Goal: Task Accomplishment & Management: Use online tool/utility

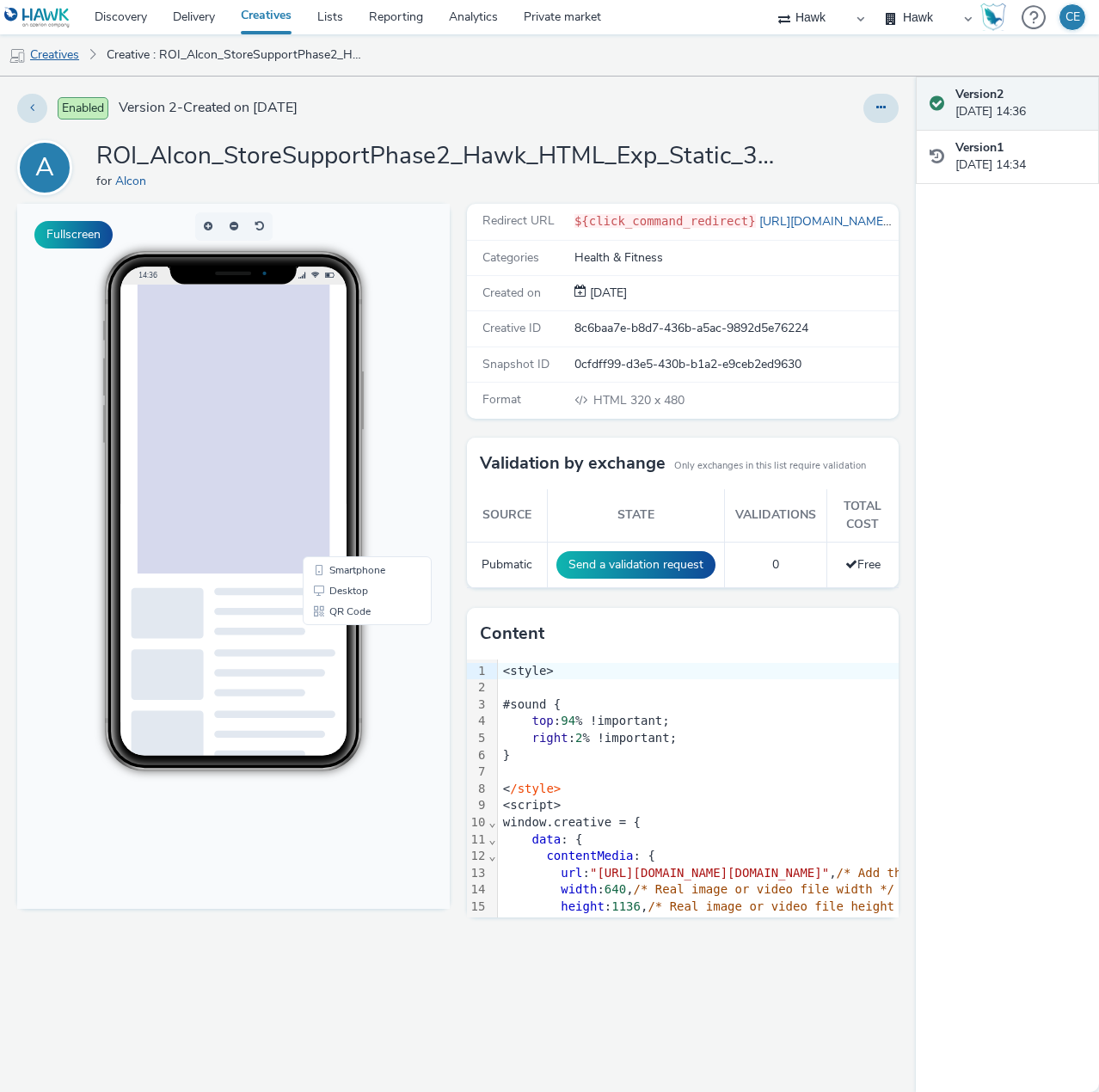
click at [60, 65] on link "Creatives" at bounding box center [44, 55] width 88 height 41
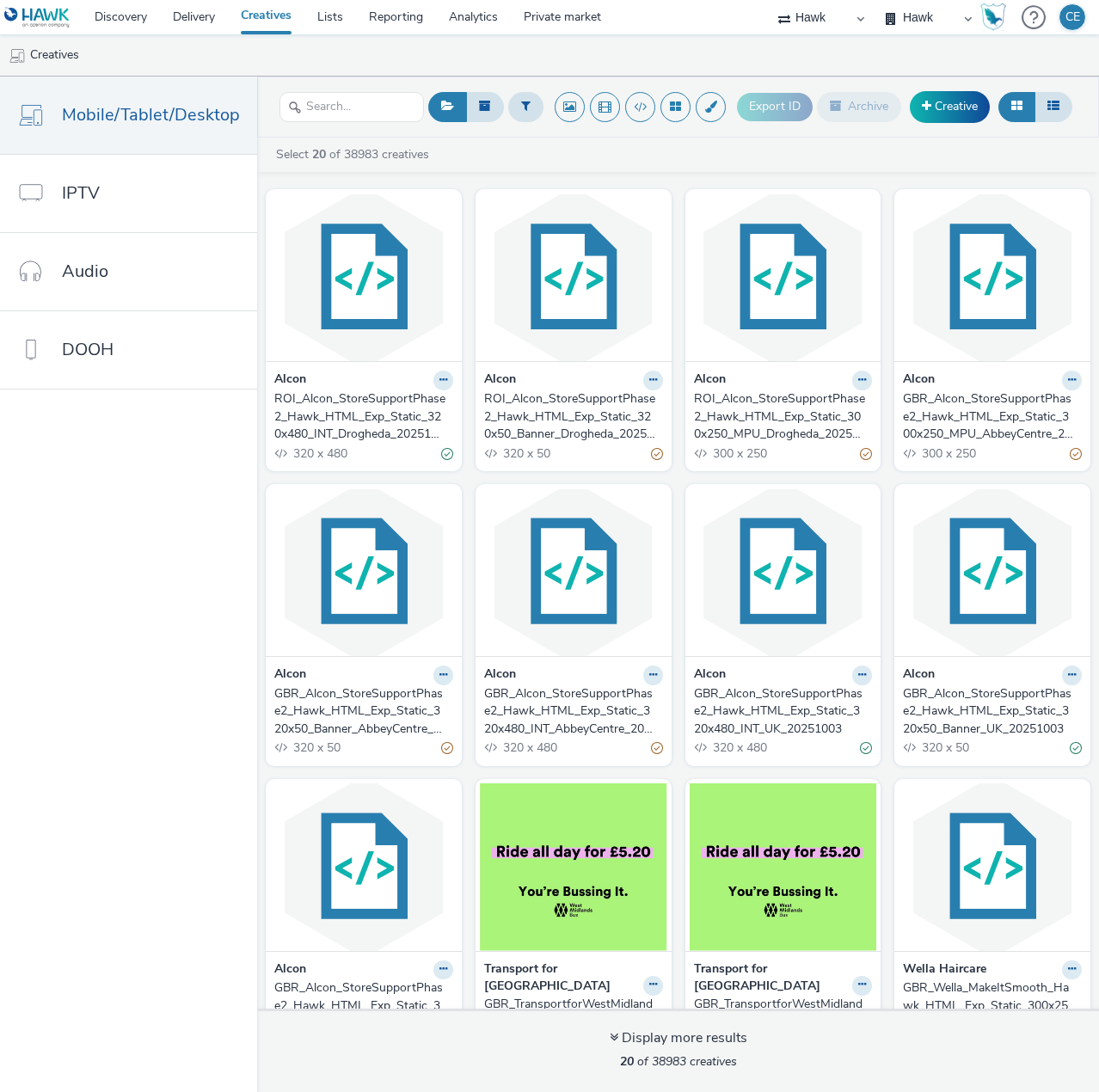
click at [182, 727] on nav "Mobile/Tablet/Desktop IPTV Audio DOOH" at bounding box center [128, 584] width 257 height 1016
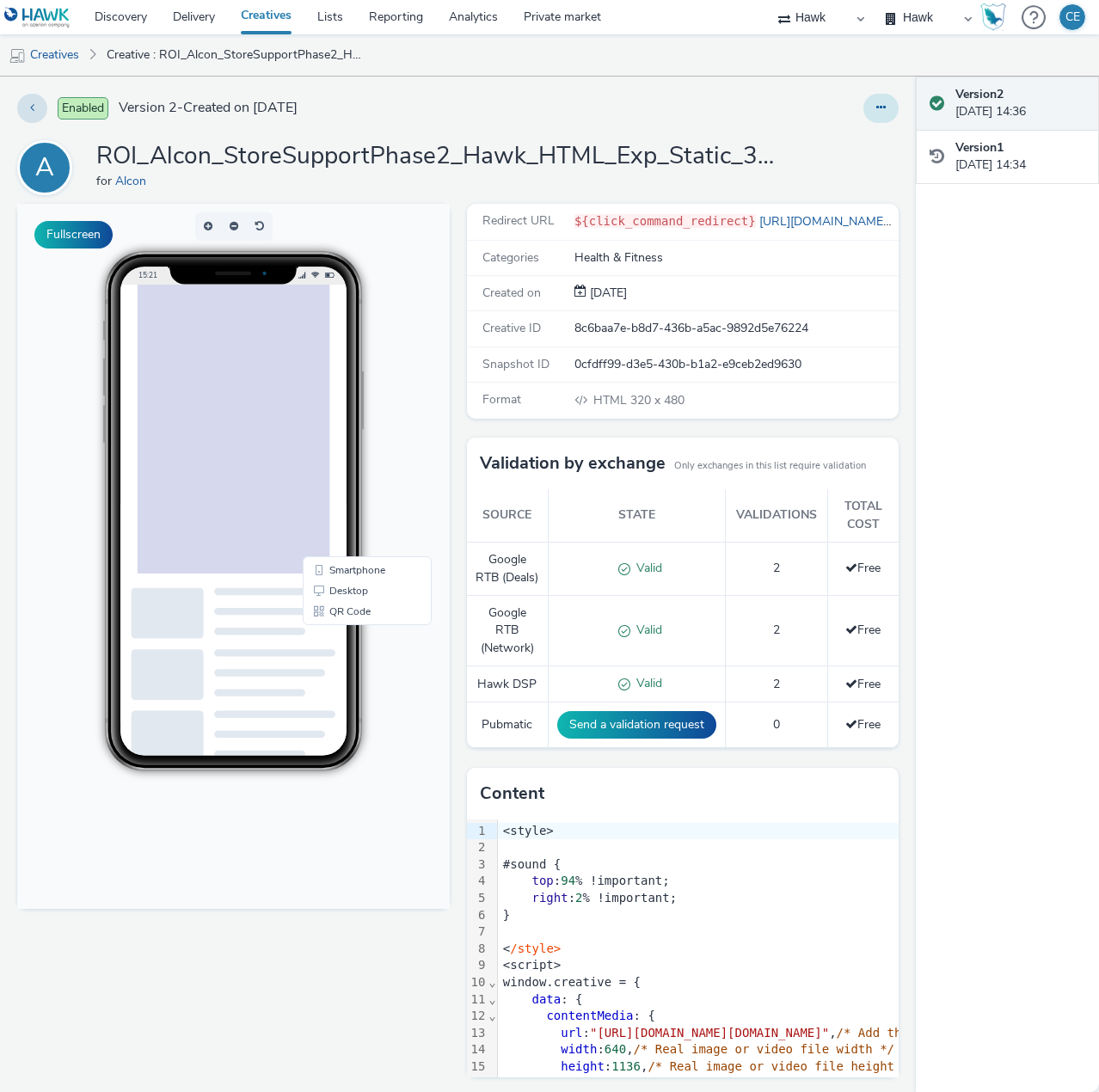
click at [866, 108] on button at bounding box center [881, 108] width 36 height 29
click at [874, 134] on link "Edit" at bounding box center [833, 142] width 129 height 35
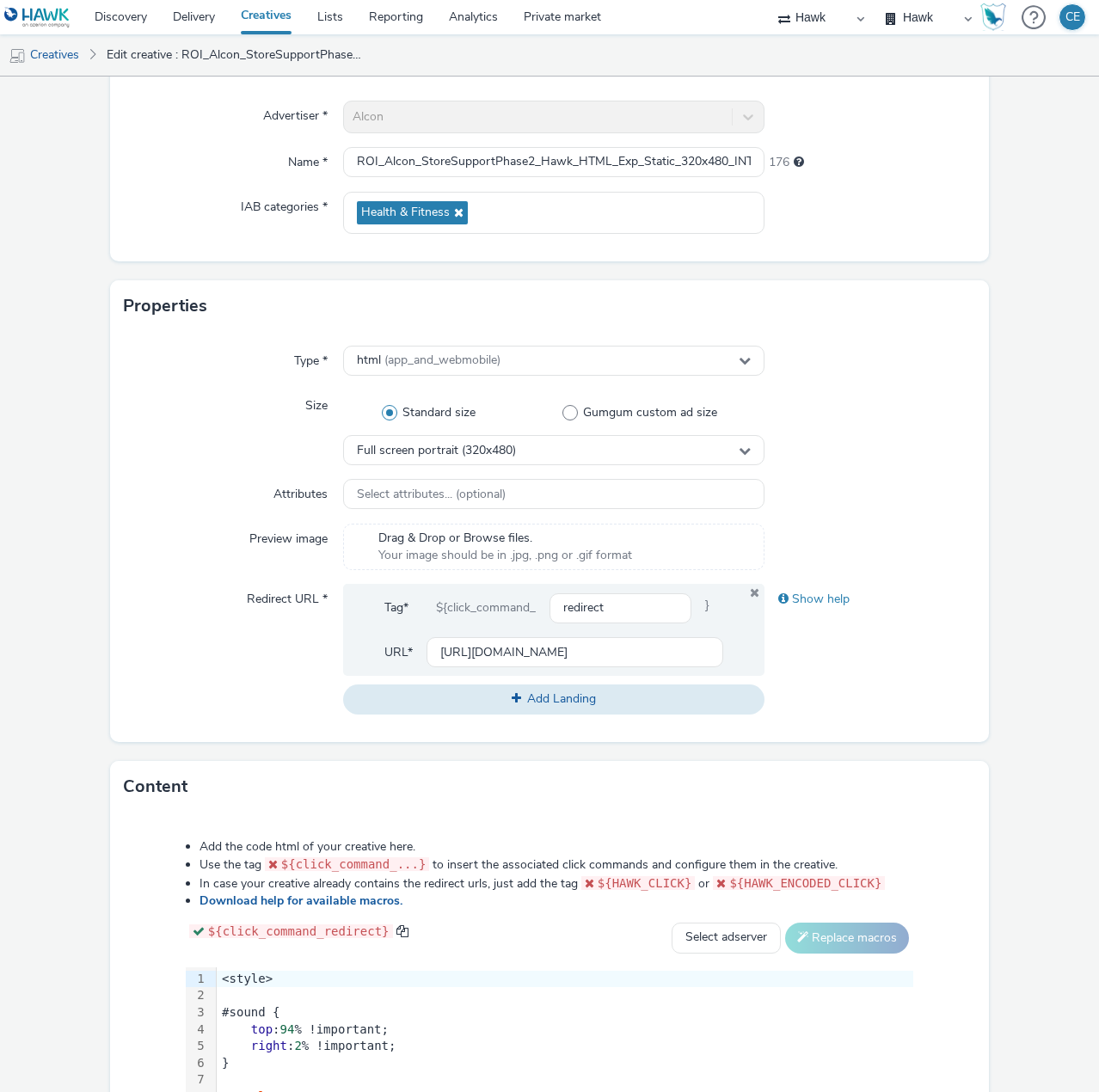
scroll to position [172, 0]
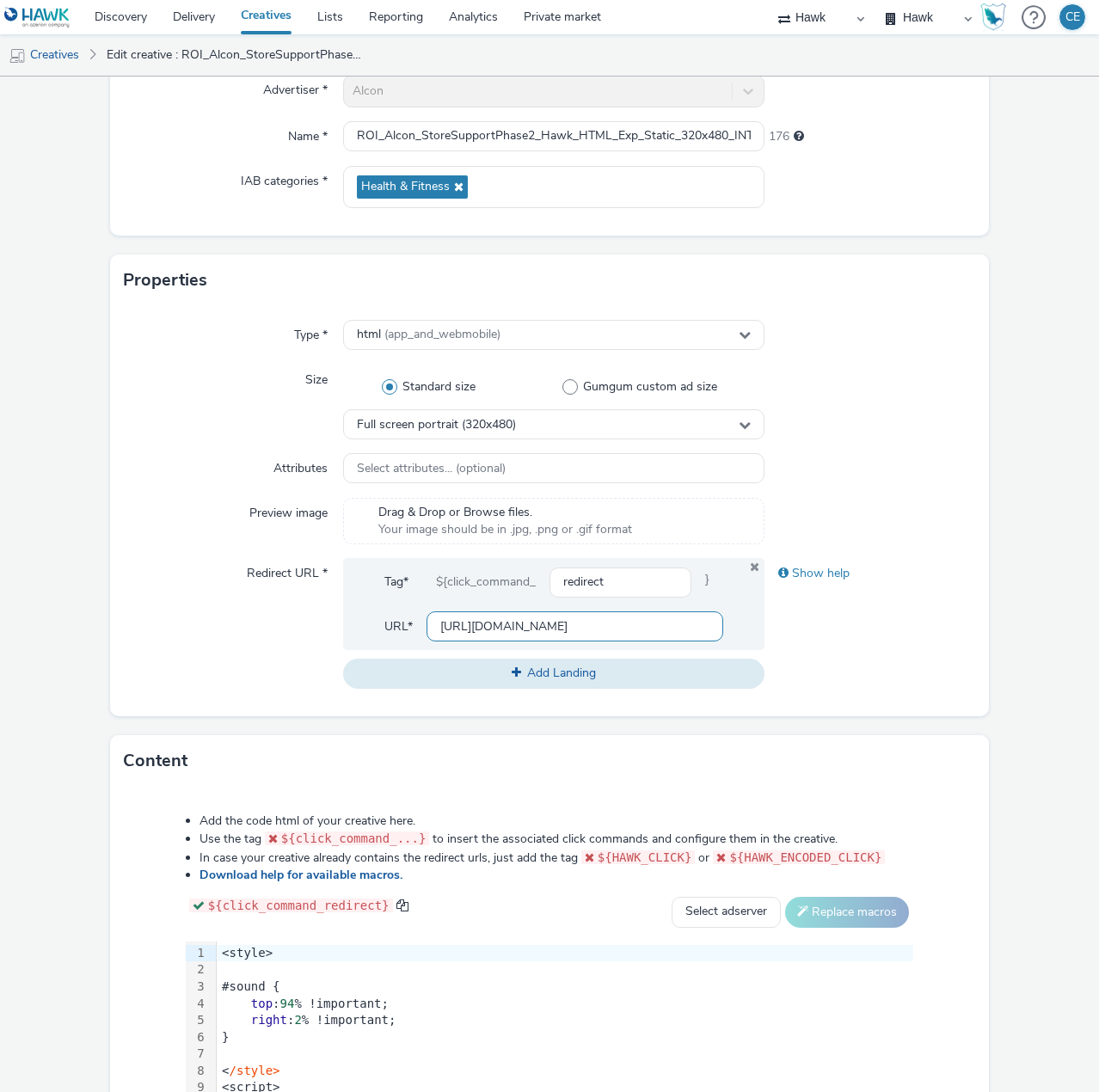
drag, startPoint x: 426, startPoint y: 626, endPoint x: 657, endPoint y: 653, distance: 232.6
click at [657, 653] on div "Tag* ${click_command_ redirect } URL* [URL][DOMAIN_NAME] Add Landing" at bounding box center [553, 623] width 421 height 130
paste input "[DOMAIN_NAME][URL]"
drag, startPoint x: 504, startPoint y: 628, endPoint x: 259, endPoint y: 634, distance: 245.1
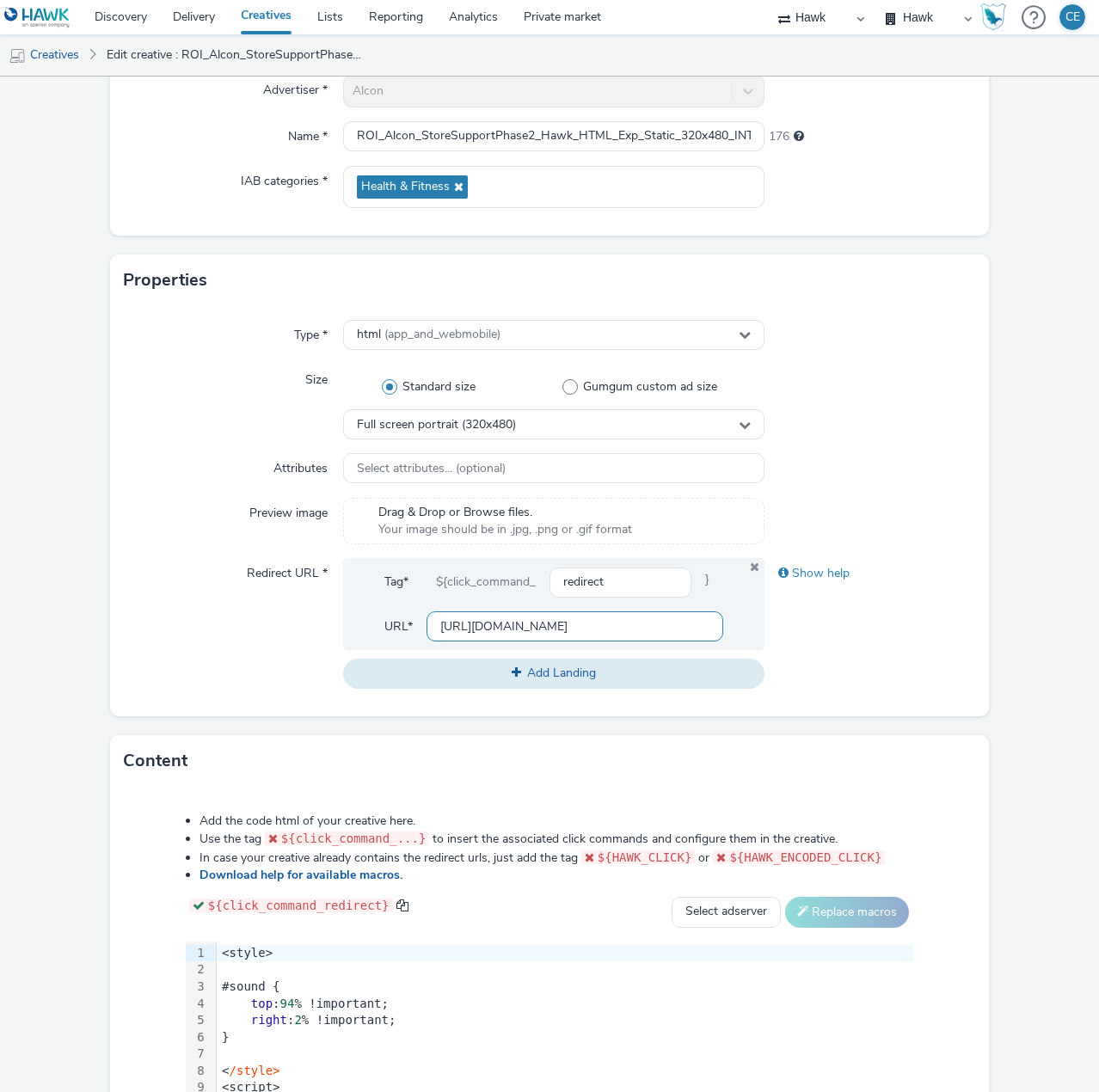
click at [259, 634] on div "Redirect URL * Tag* ${click_command_ redirect } URL* [URL][DOMAIN_NAME] Add Lan…" at bounding box center [549, 623] width 851 height 130
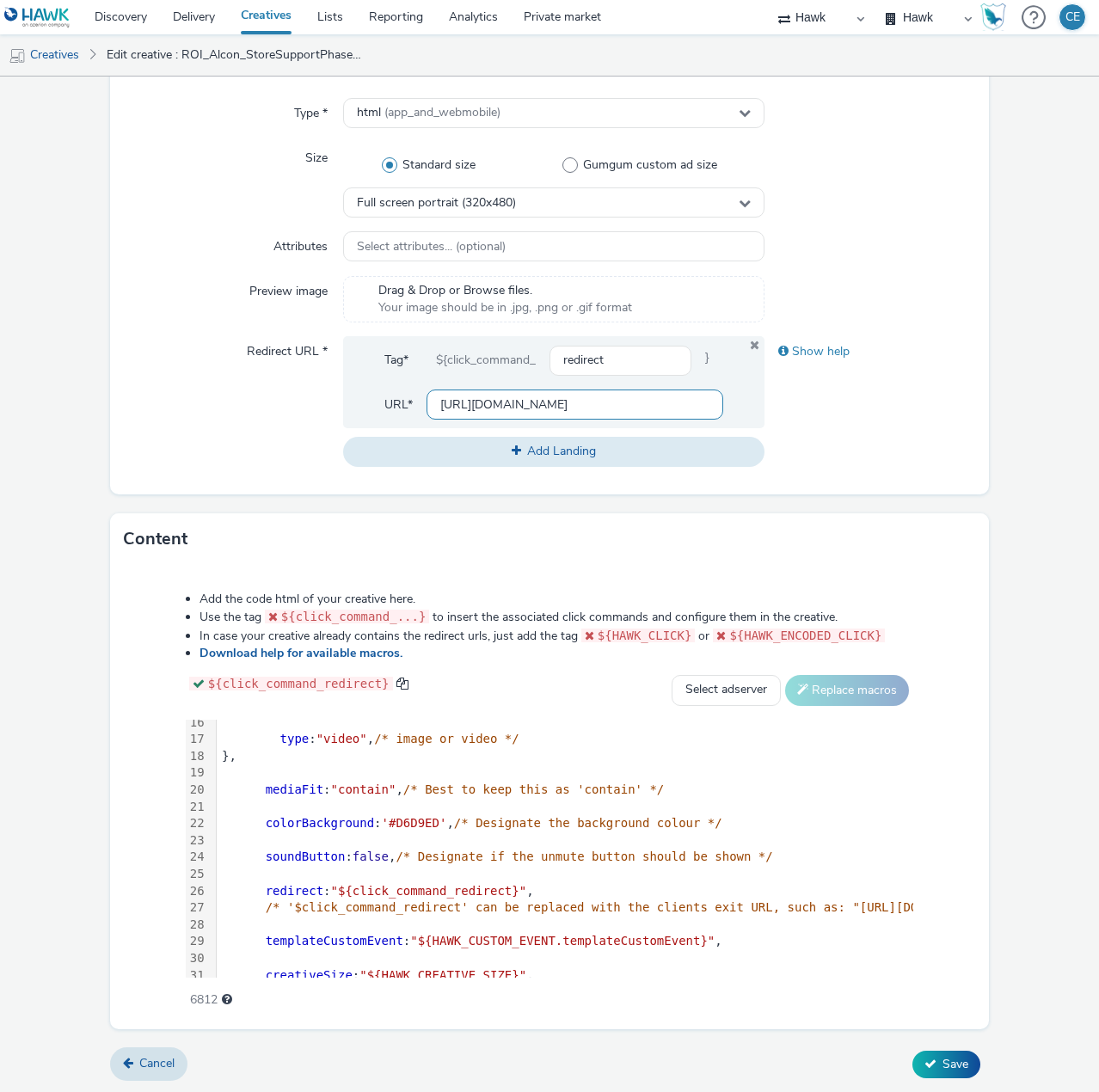
scroll to position [344, 0]
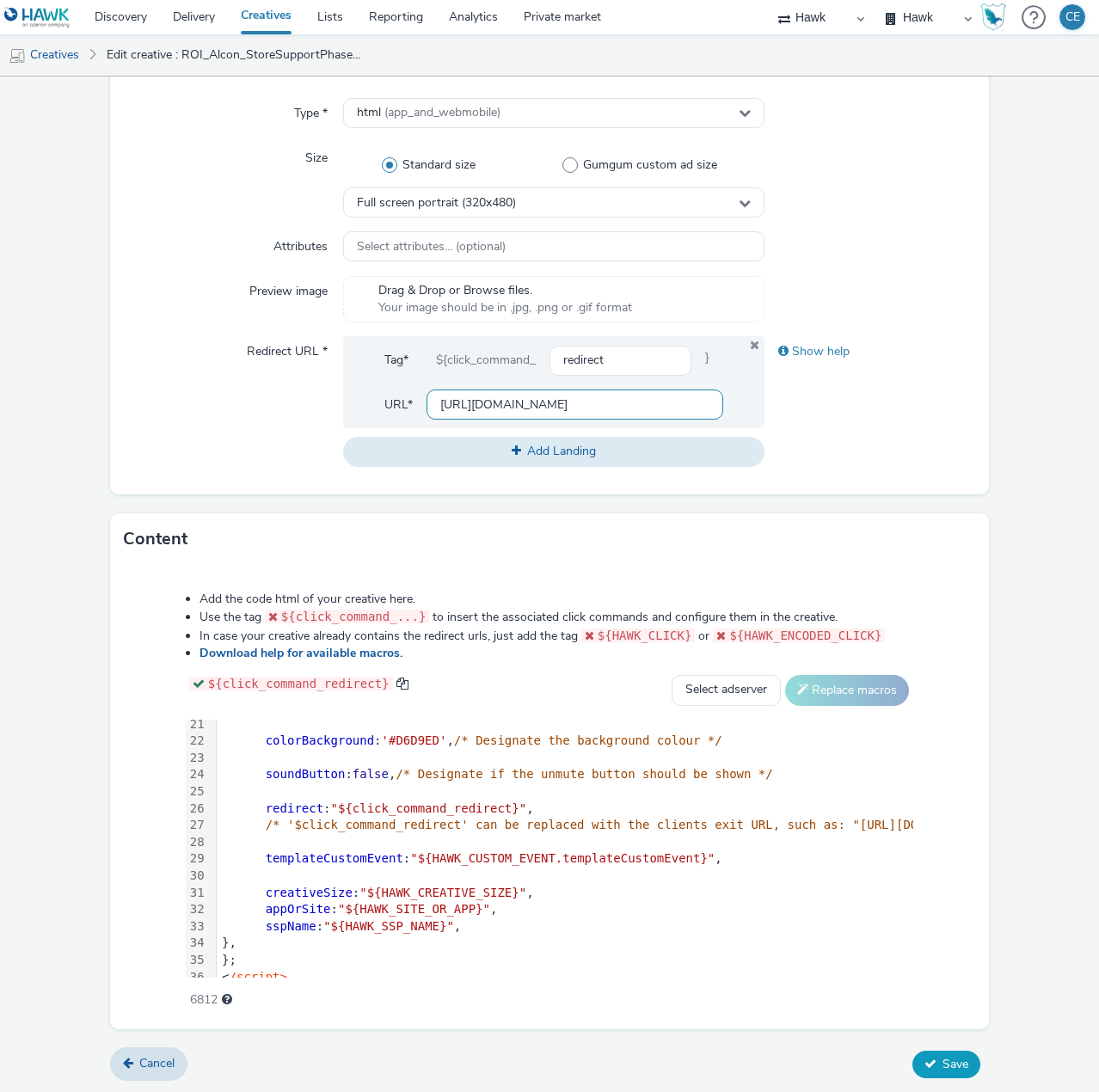
type input "[URL][DOMAIN_NAME]"
click at [962, 1052] on button "Save" at bounding box center [946, 1064] width 68 height 28
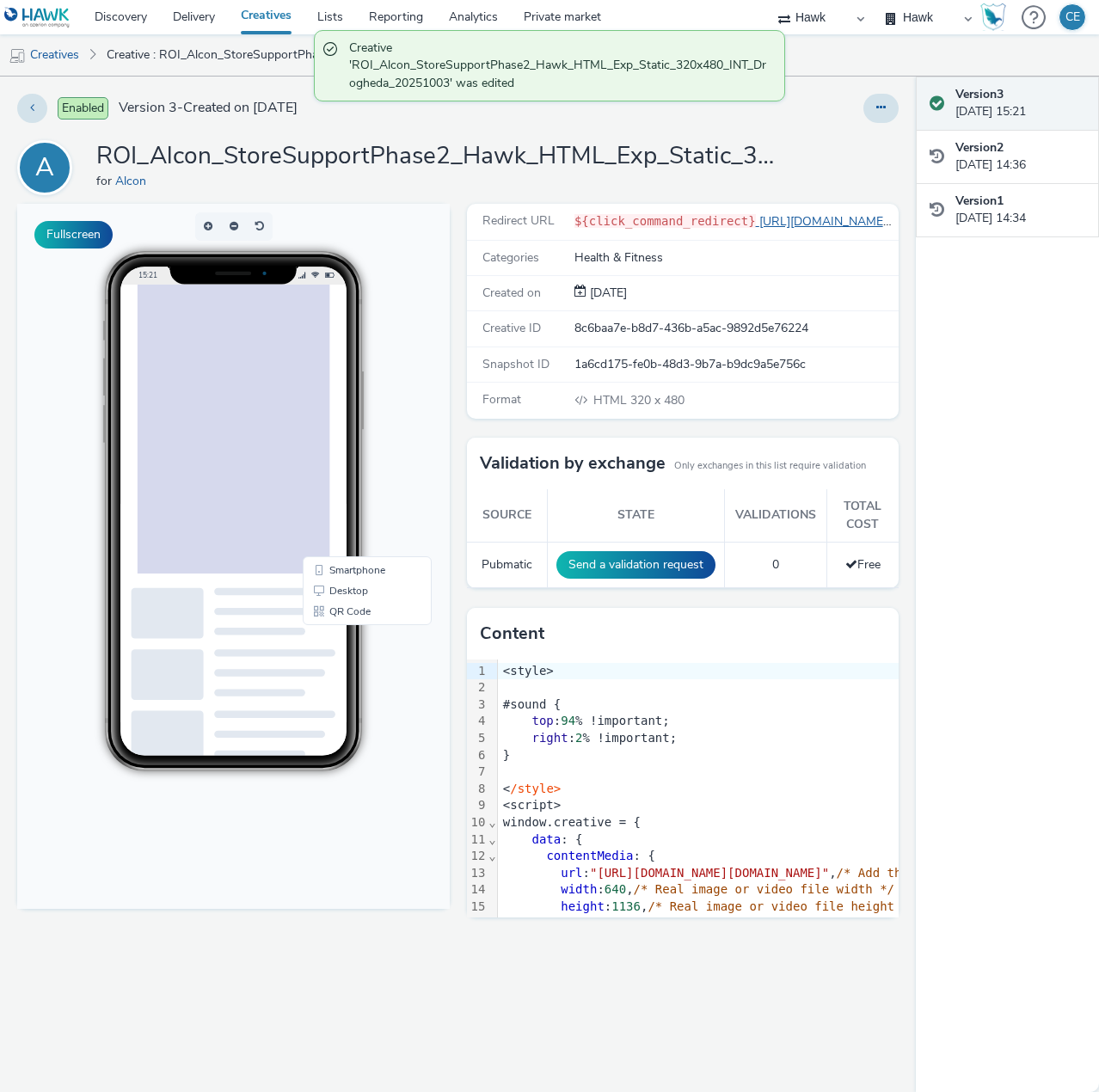
click at [805, 224] on link "https://www.specsavers.ie/book/drogheda/appointment-type?utm_source=alcon-booki…" at bounding box center [824, 221] width 138 height 16
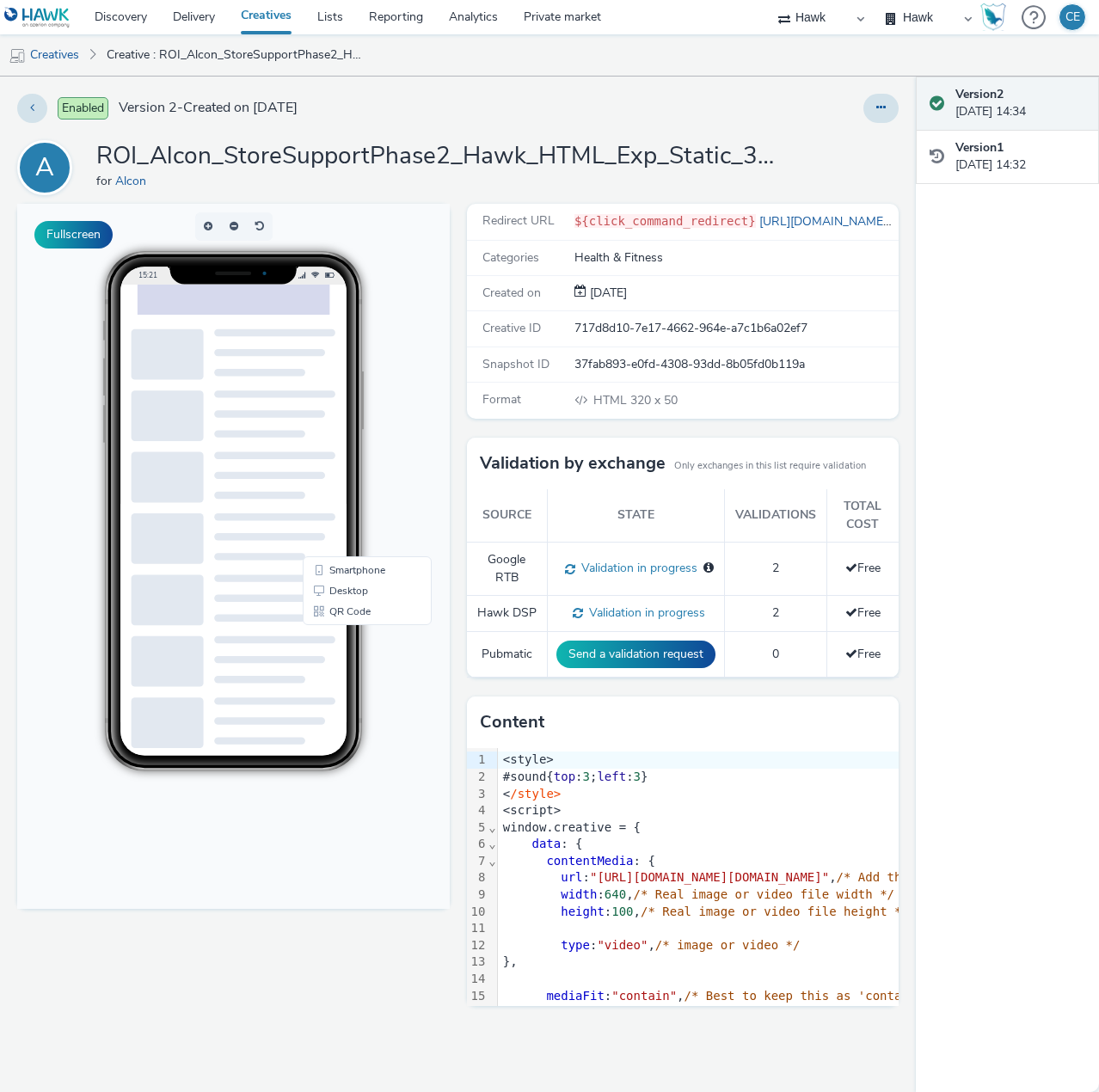
click at [862, 108] on div at bounding box center [722, 108] width 353 height 29
click at [868, 117] on button at bounding box center [881, 108] width 36 height 29
click at [863, 134] on link "Edit" at bounding box center [833, 142] width 129 height 35
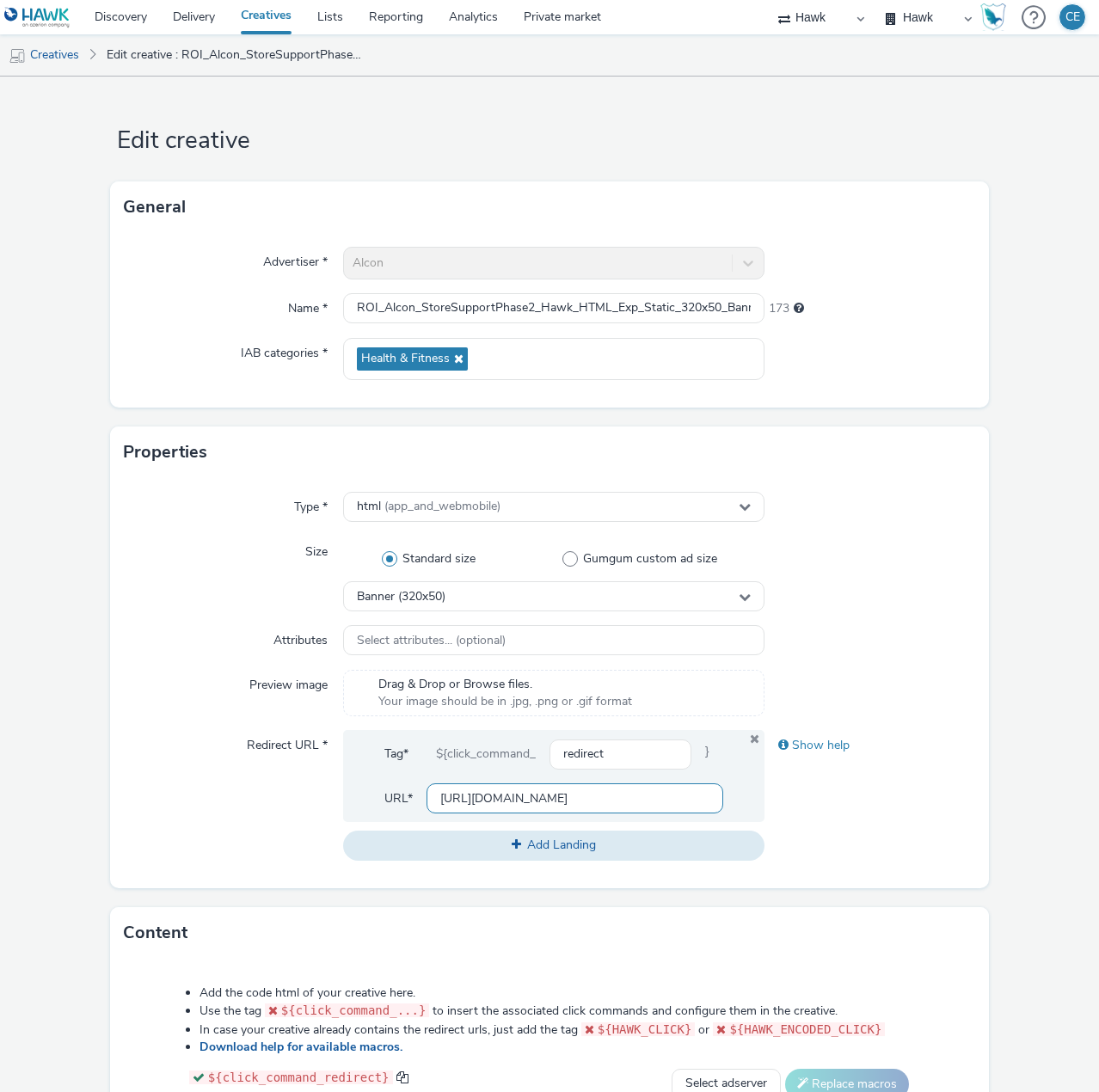
drag, startPoint x: 432, startPoint y: 794, endPoint x: 722, endPoint y: 809, distance: 290.4
click at [721, 809] on div "Tag* ${click_command_ redirect } URL* https://www.alcon.com/" at bounding box center [553, 777] width 421 height 92
paste input "[DOMAIN_NAME][URL]"
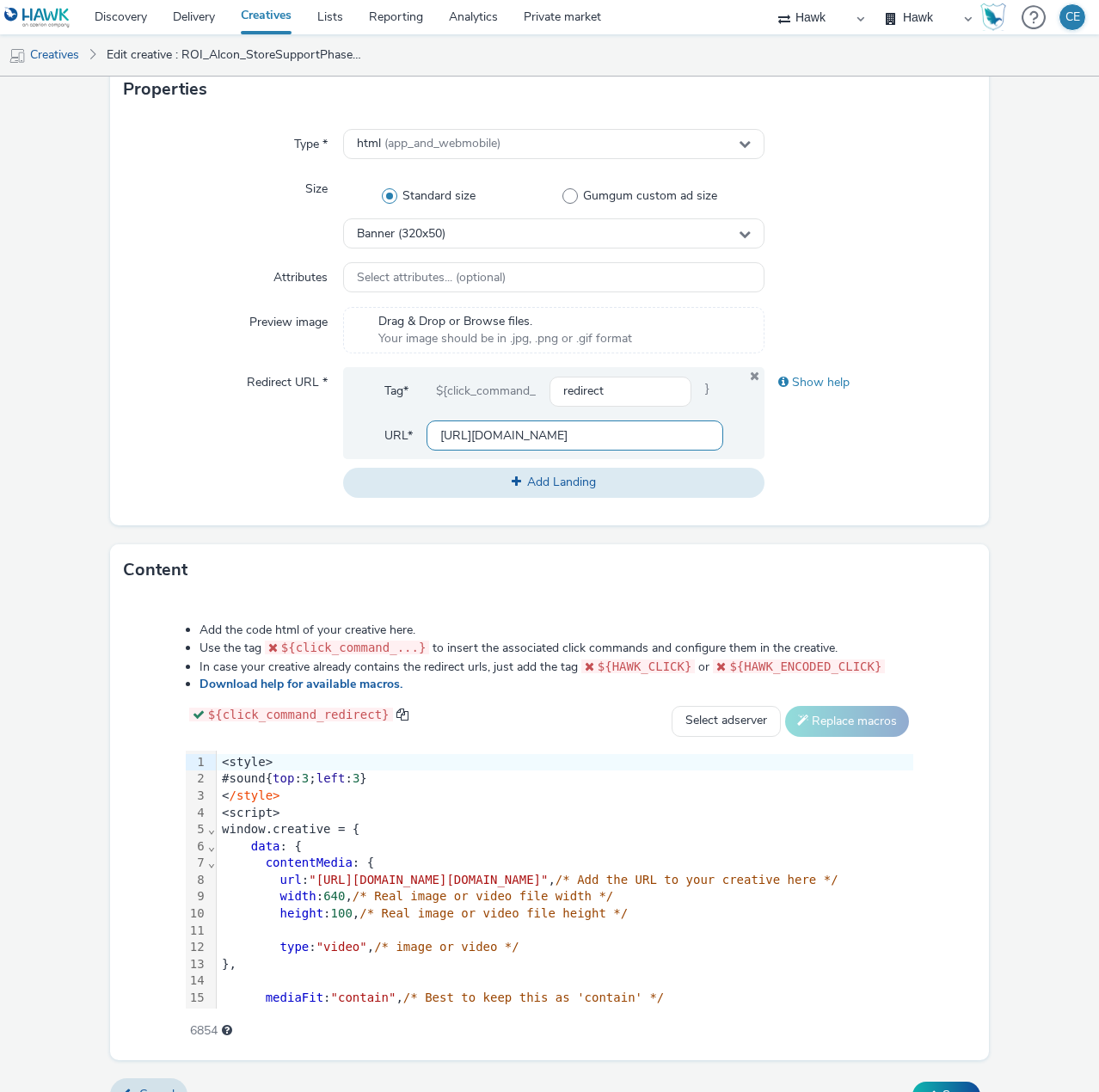
scroll to position [394, 0]
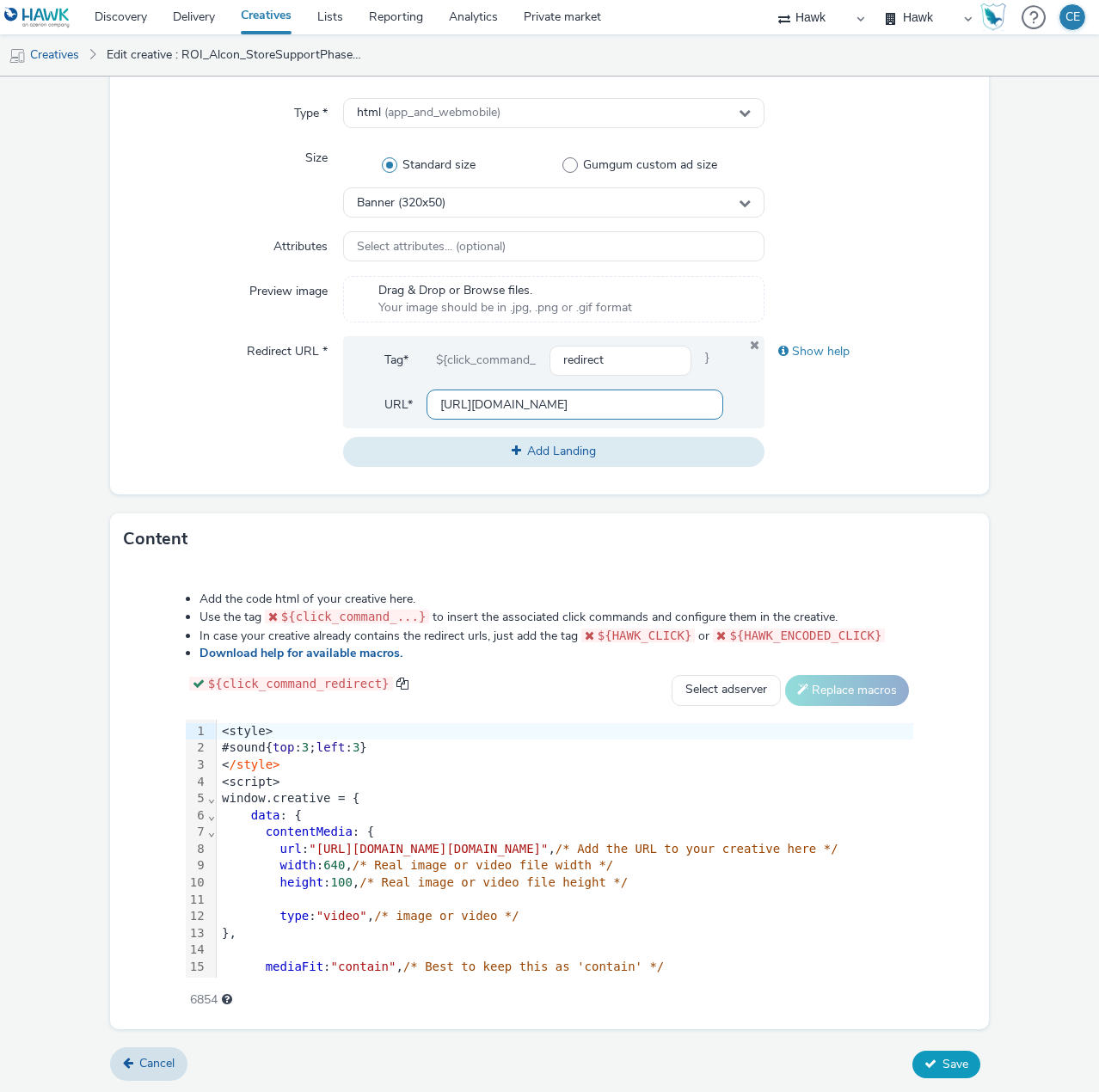
type input "[URL][DOMAIN_NAME]"
click at [944, 1051] on button "Save" at bounding box center [946, 1064] width 68 height 28
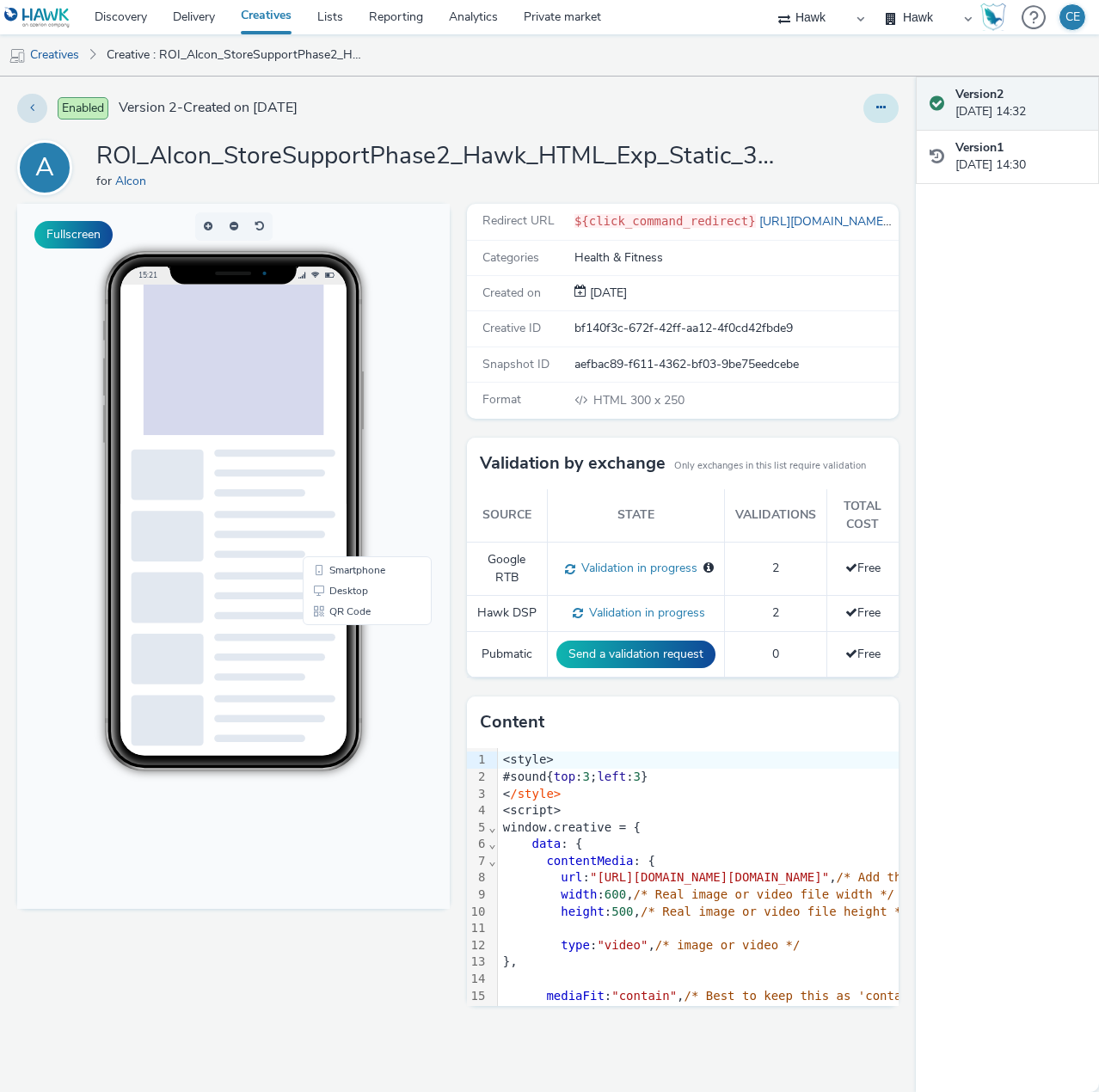
click at [875, 119] on button at bounding box center [881, 108] width 36 height 29
click at [863, 134] on link "Edit" at bounding box center [833, 142] width 129 height 35
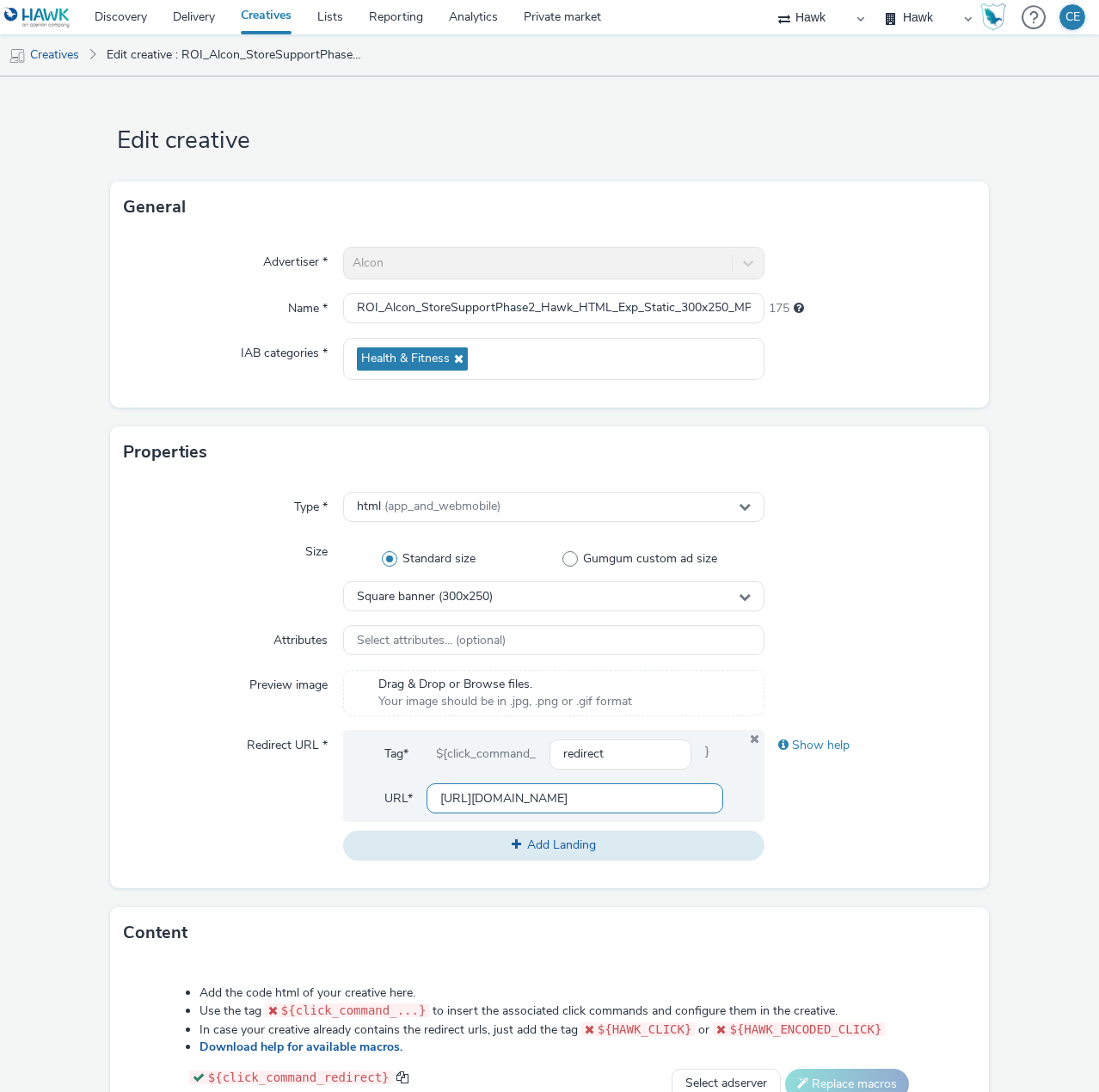
drag, startPoint x: 430, startPoint y: 792, endPoint x: 708, endPoint y: 810, distance: 278.6
click at [706, 825] on div "Tag* ${click_command_ redirect } URL* [URL][DOMAIN_NAME] Add Landing" at bounding box center [553, 795] width 421 height 130
paste input "[DOMAIN_NAME][URL]"
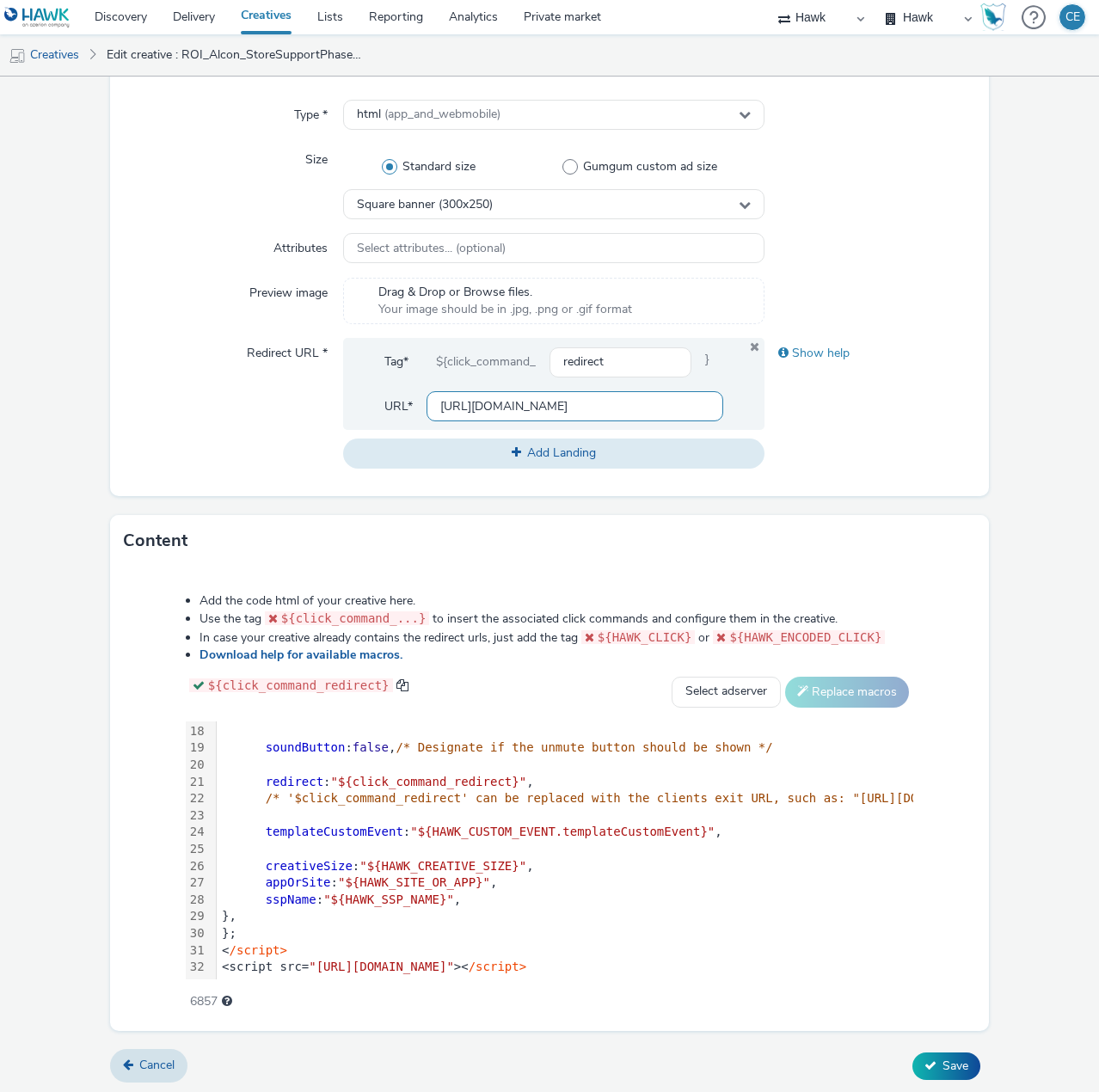
scroll to position [394, 0]
type input "[URL][DOMAIN_NAME]"
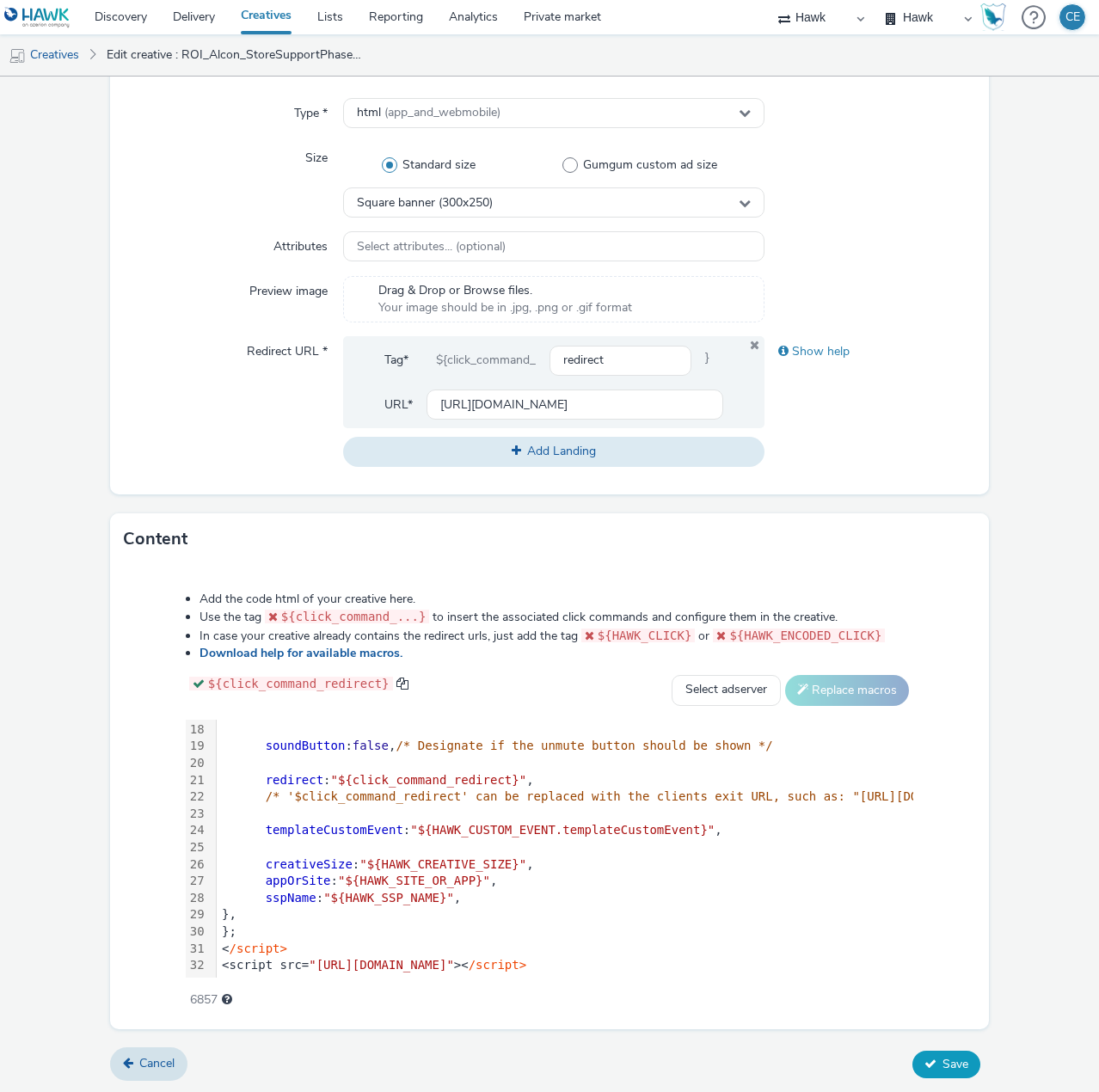
scroll to position [0, 0]
click at [960, 1055] on button "Save" at bounding box center [946, 1064] width 68 height 28
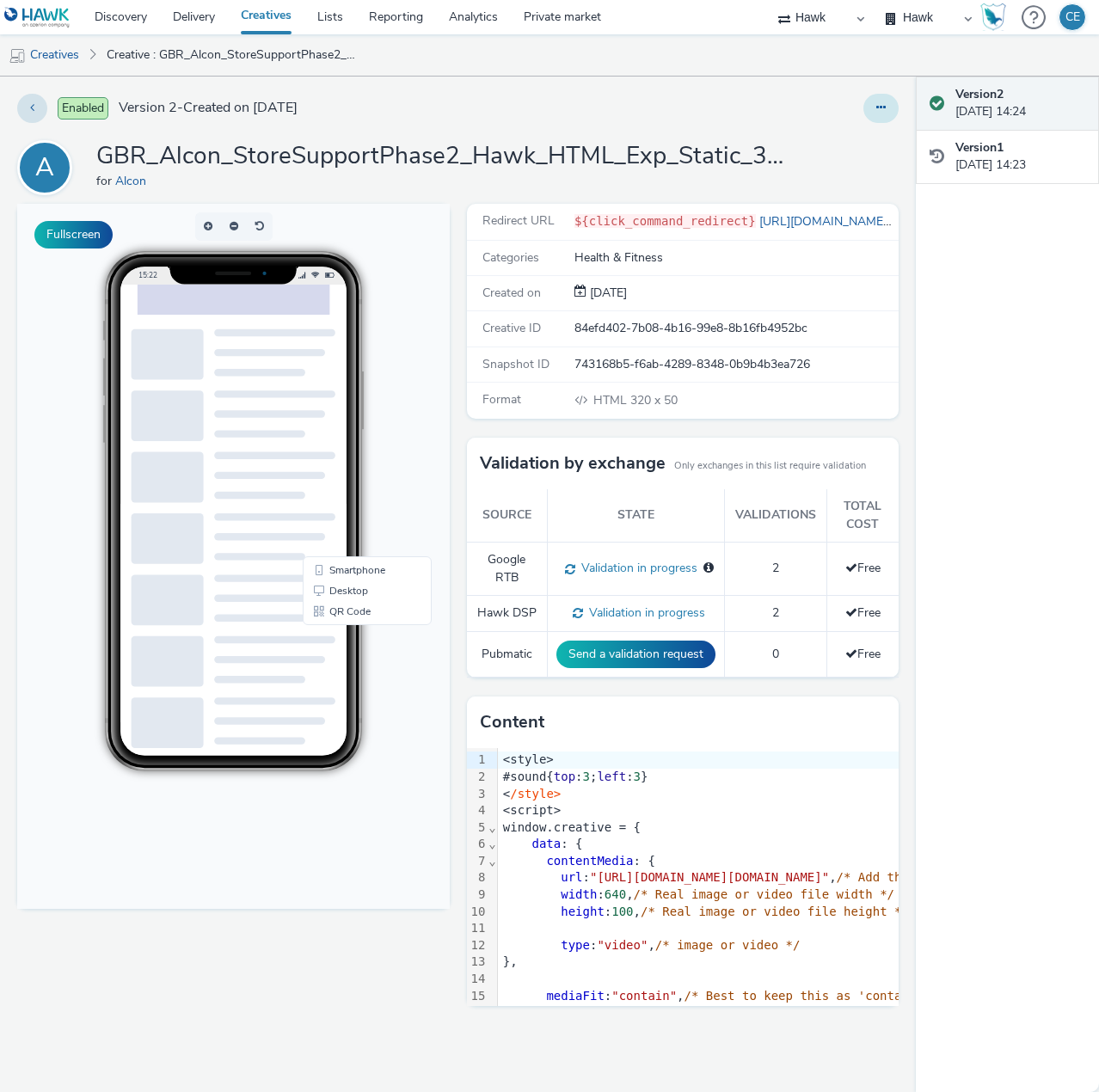
click at [889, 107] on button at bounding box center [881, 108] width 36 height 29
click at [872, 143] on link "Edit" at bounding box center [833, 142] width 129 height 35
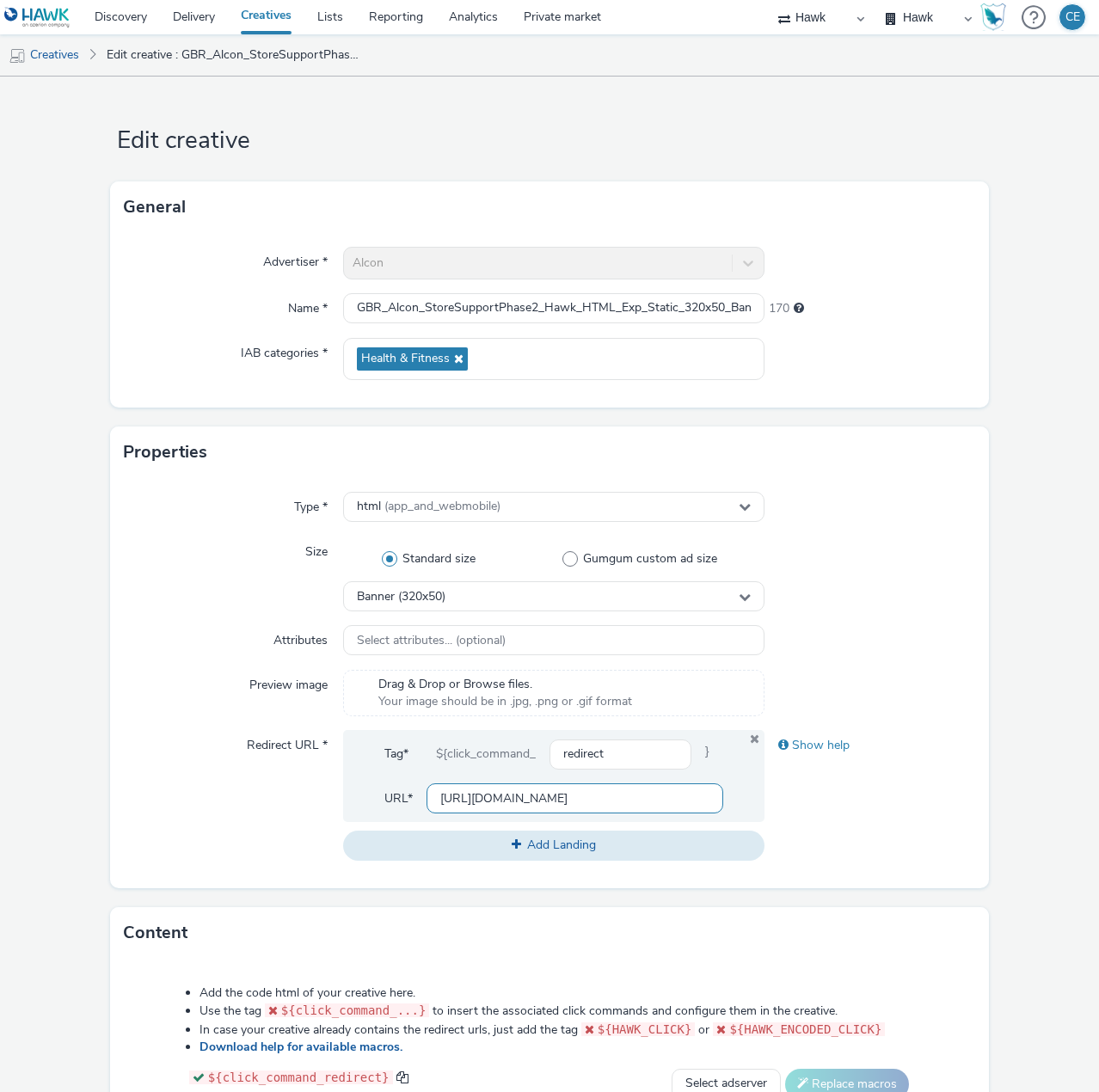
drag, startPoint x: 436, startPoint y: 795, endPoint x: 704, endPoint y: 825, distance: 269.7
click at [702, 825] on div "Tag* ${click_command_ redirect } URL* https://www.alcon.com/en-UK/ Add Landing" at bounding box center [553, 795] width 421 height 130
paste input "[DOMAIN_NAME][URL]"
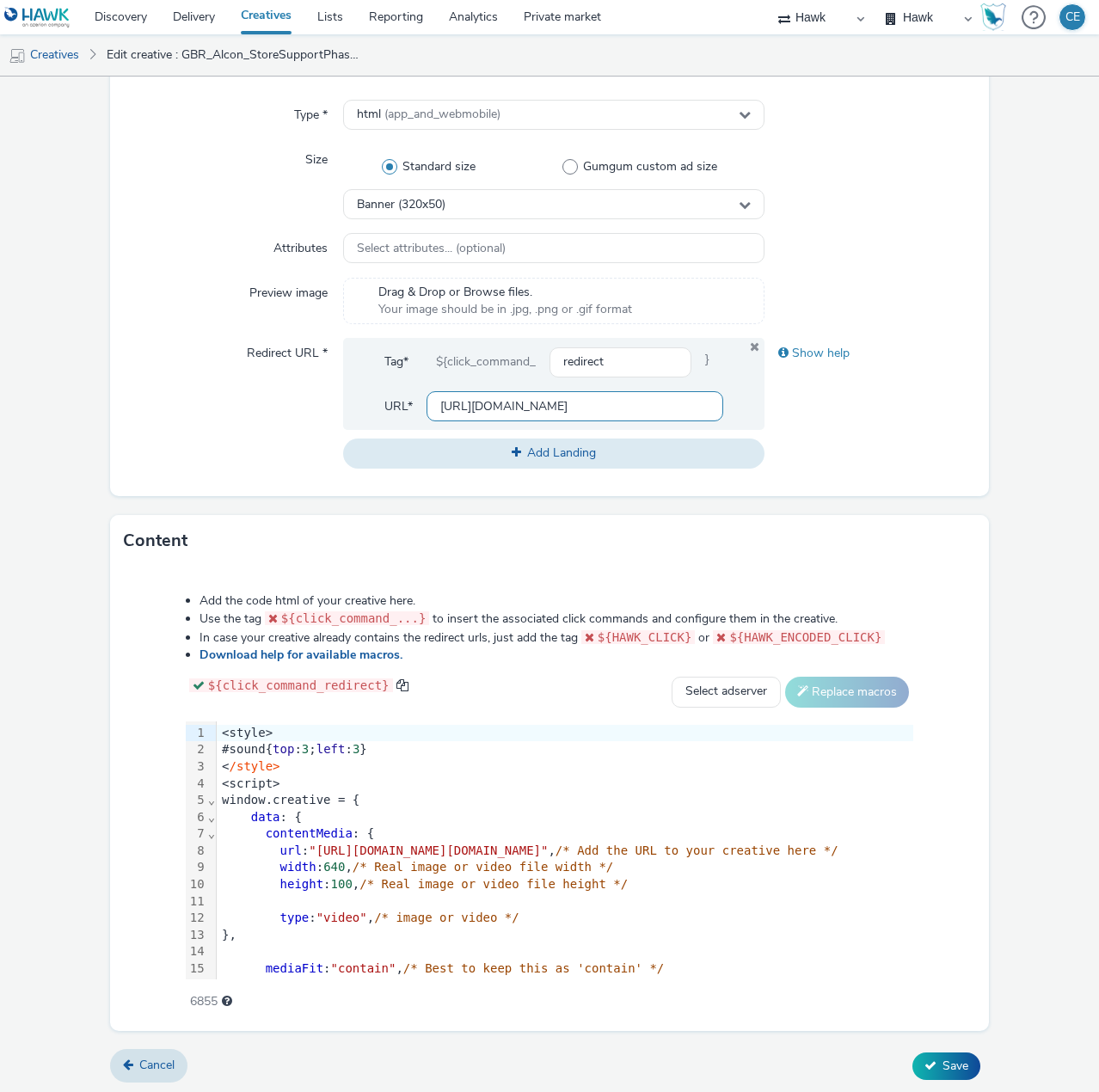
scroll to position [394, 0]
type input "[URL][DOMAIN_NAME]"
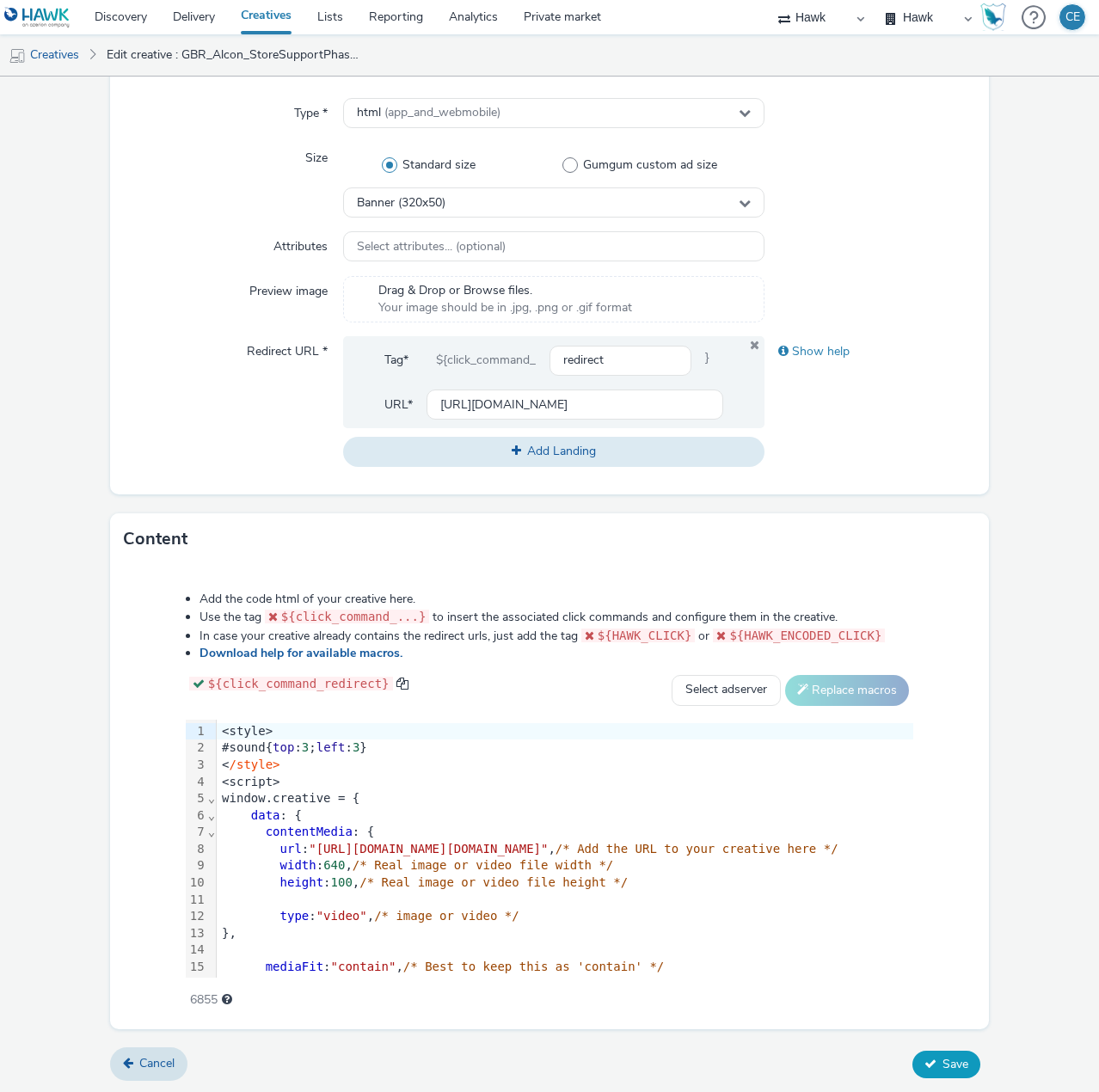
scroll to position [0, 0]
click at [925, 1063] on icon at bounding box center [931, 1064] width 12 height 12
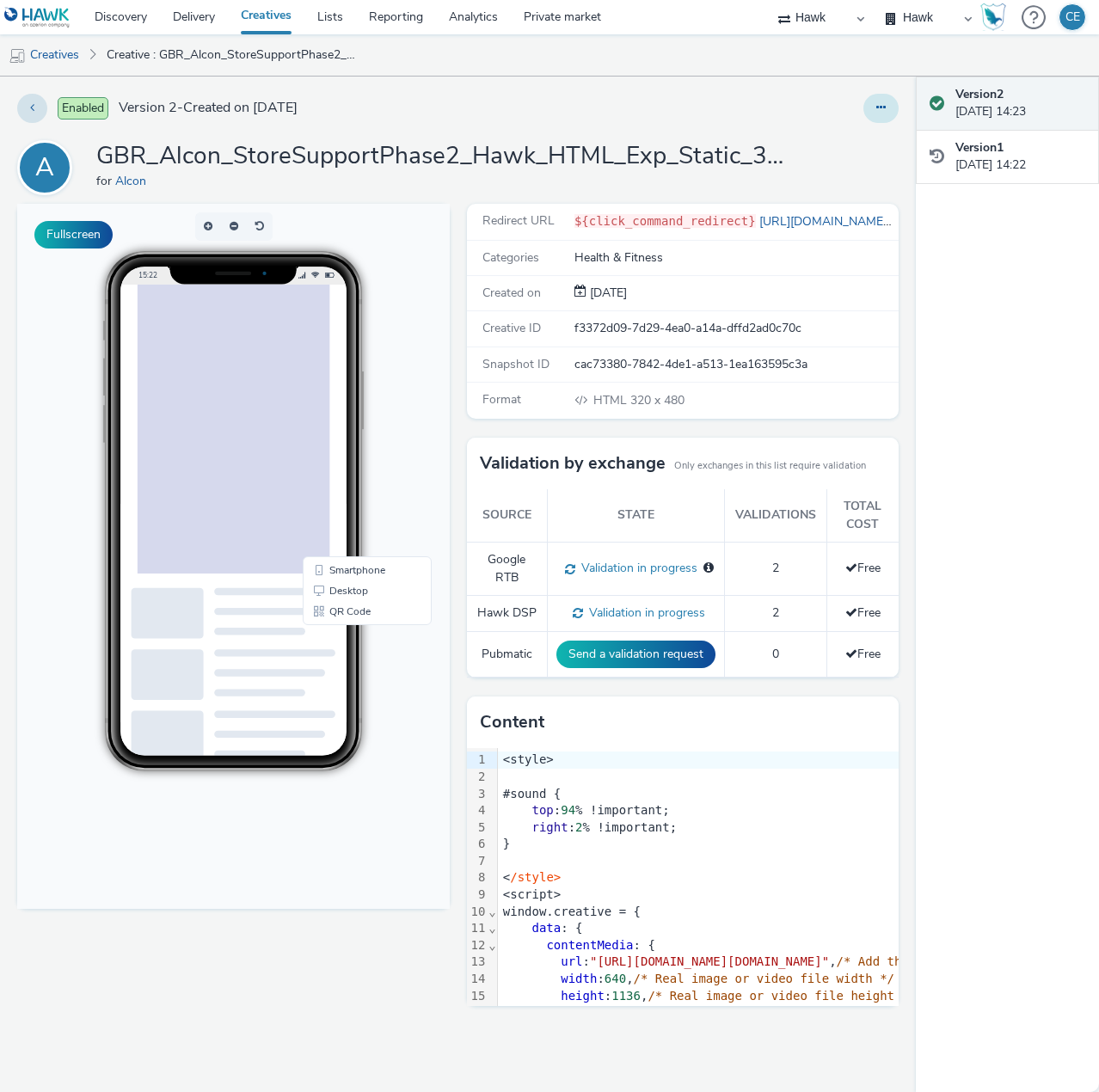
click at [882, 103] on icon at bounding box center [880, 108] width 10 height 12
drag, startPoint x: 848, startPoint y: 139, endPoint x: 622, endPoint y: 0, distance: 265.3
click at [848, 139] on link "Edit" at bounding box center [833, 142] width 129 height 35
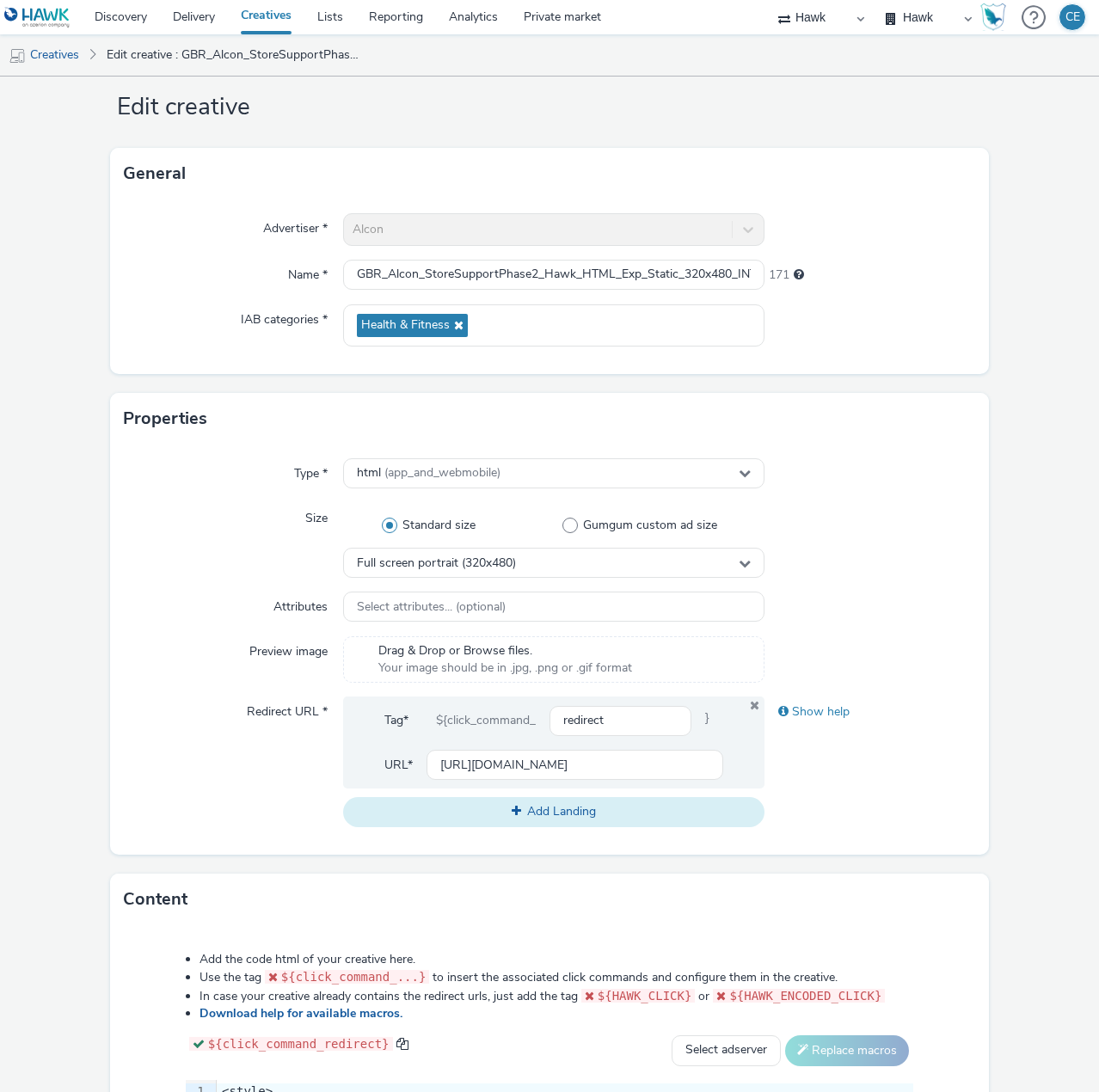
scroll to position [86, 0]
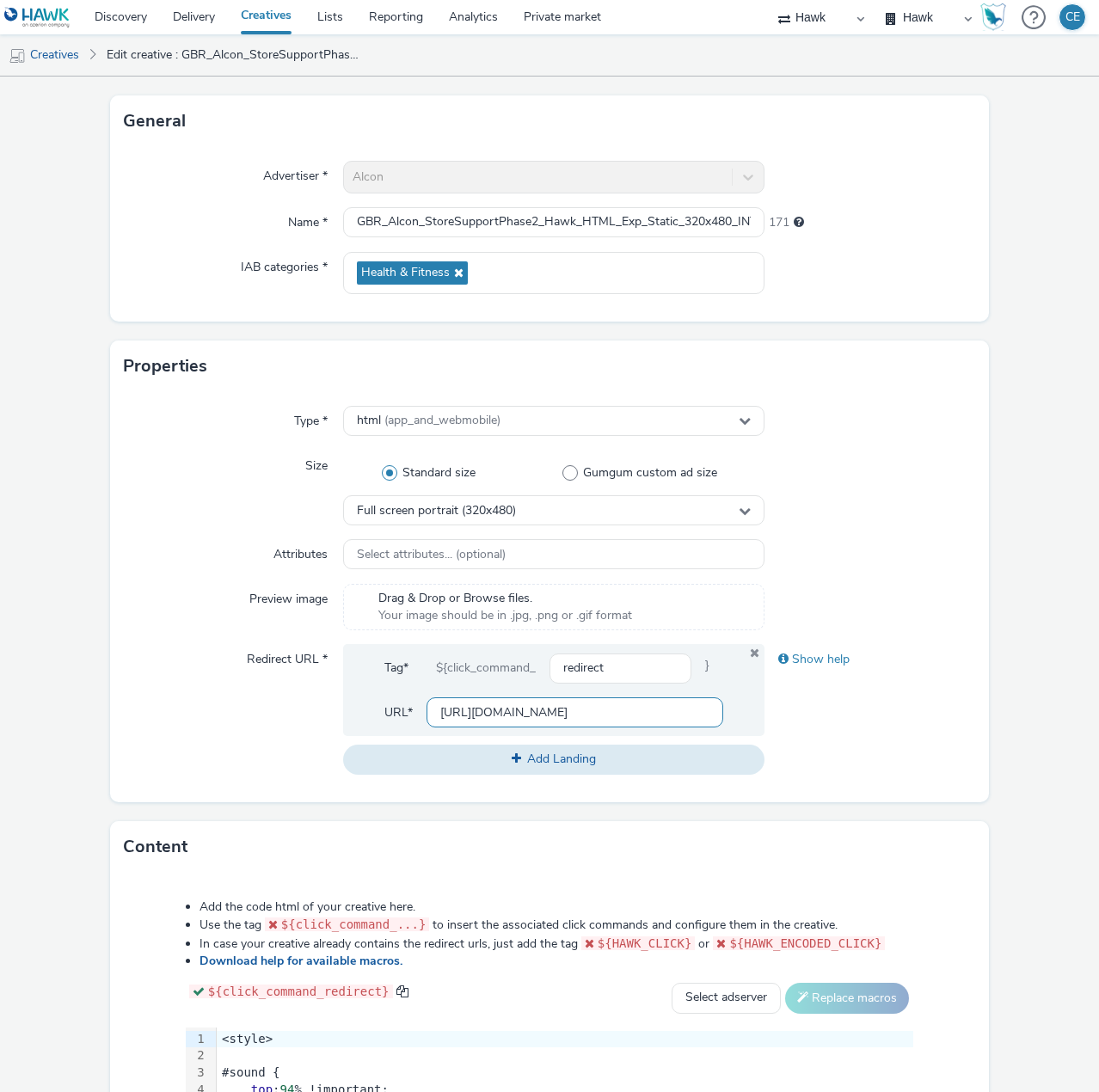
drag, startPoint x: 435, startPoint y: 706, endPoint x: 762, endPoint y: 702, distance: 327.0
click at [765, 704] on div "Redirect URL * Tag* ${click_command_ redirect } URL* https://www.alcon.com/en-U…" at bounding box center [549, 709] width 851 height 130
paste input "[DOMAIN_NAME][URL]"
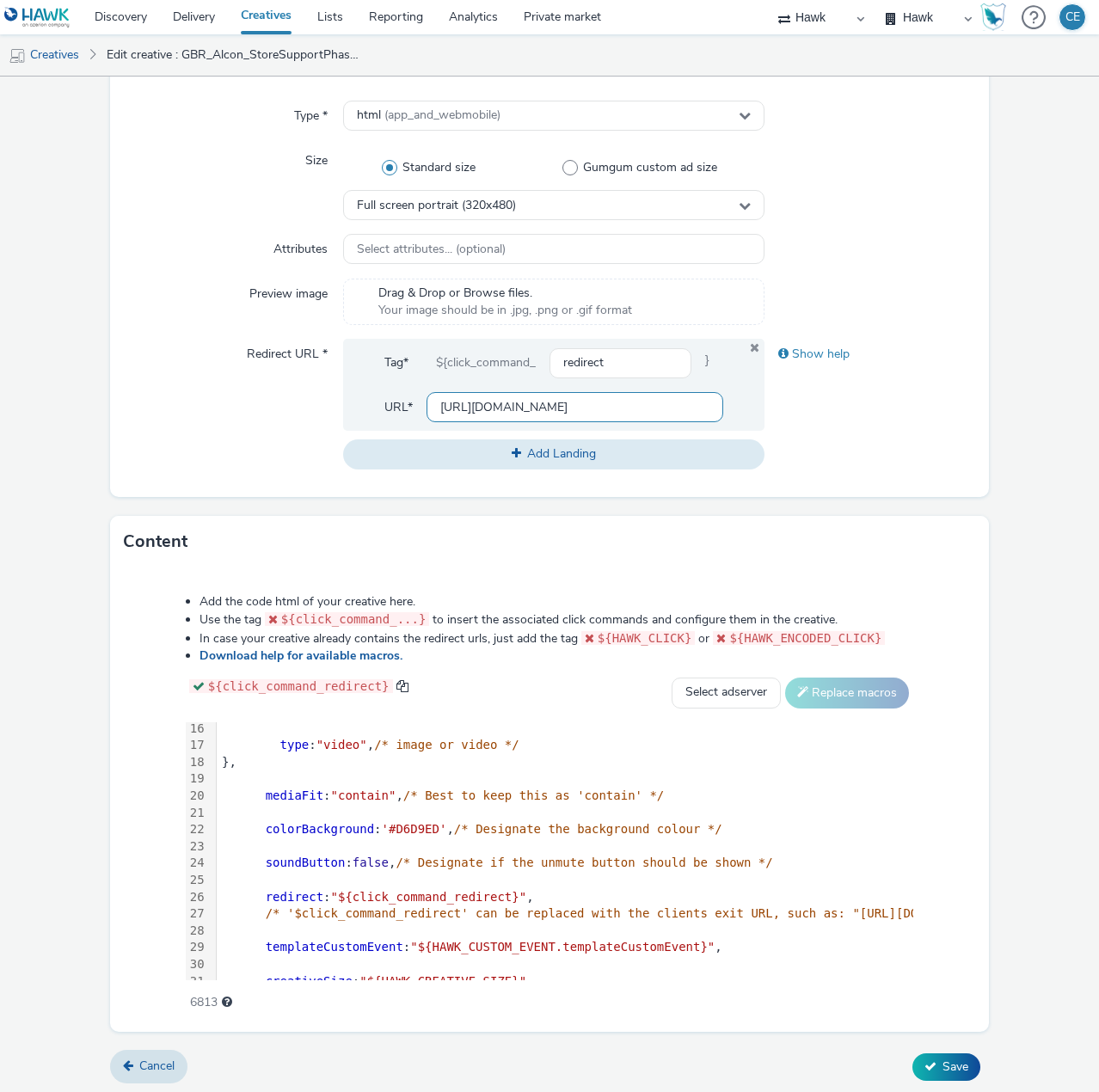
scroll to position [394, 0]
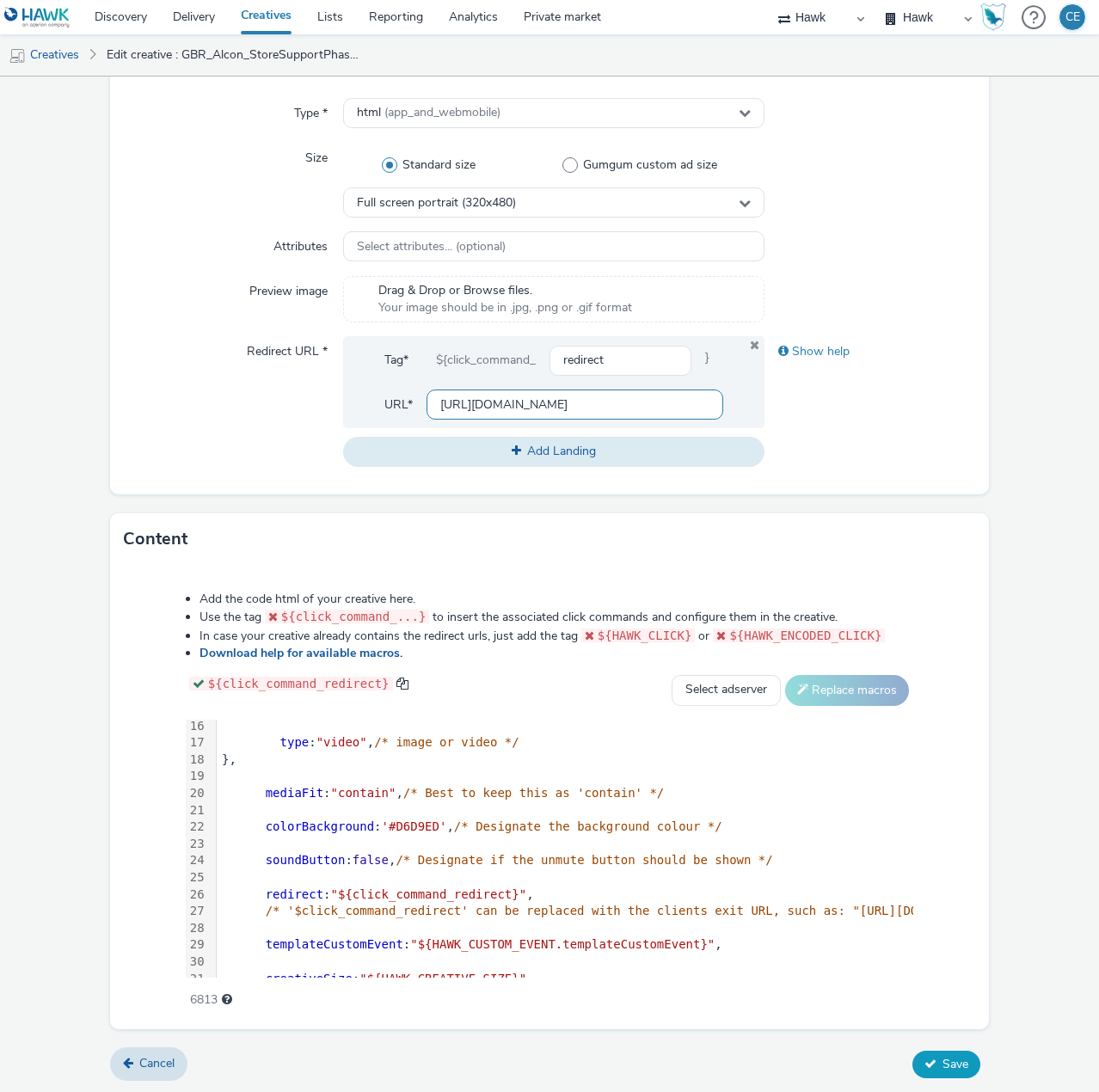
type input "[URL][DOMAIN_NAME]"
click at [960, 1051] on button "Save" at bounding box center [946, 1064] width 68 height 28
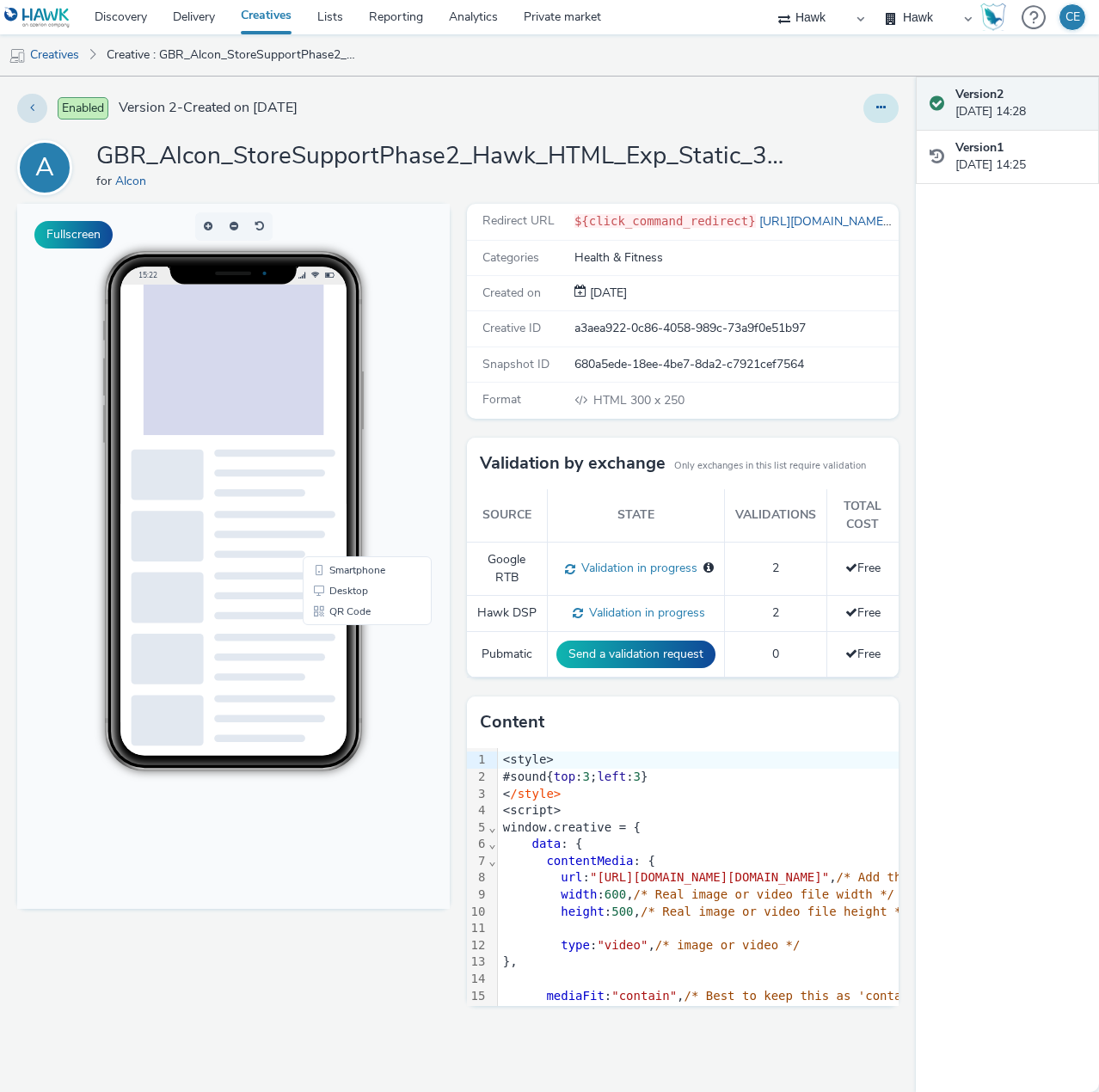
click at [875, 115] on button at bounding box center [881, 108] width 36 height 29
click at [862, 137] on link "Edit" at bounding box center [833, 142] width 129 height 35
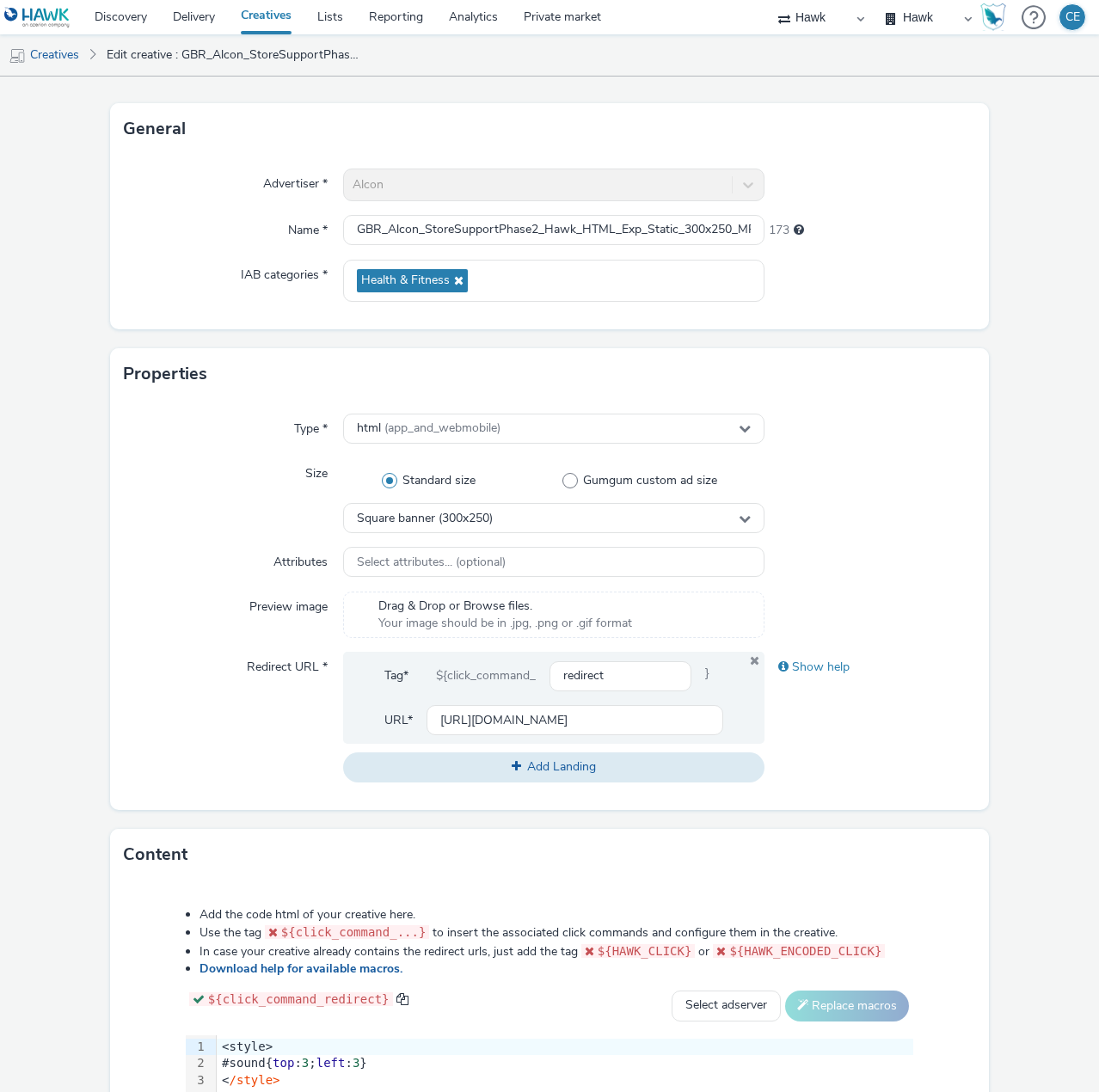
scroll to position [86, 0]
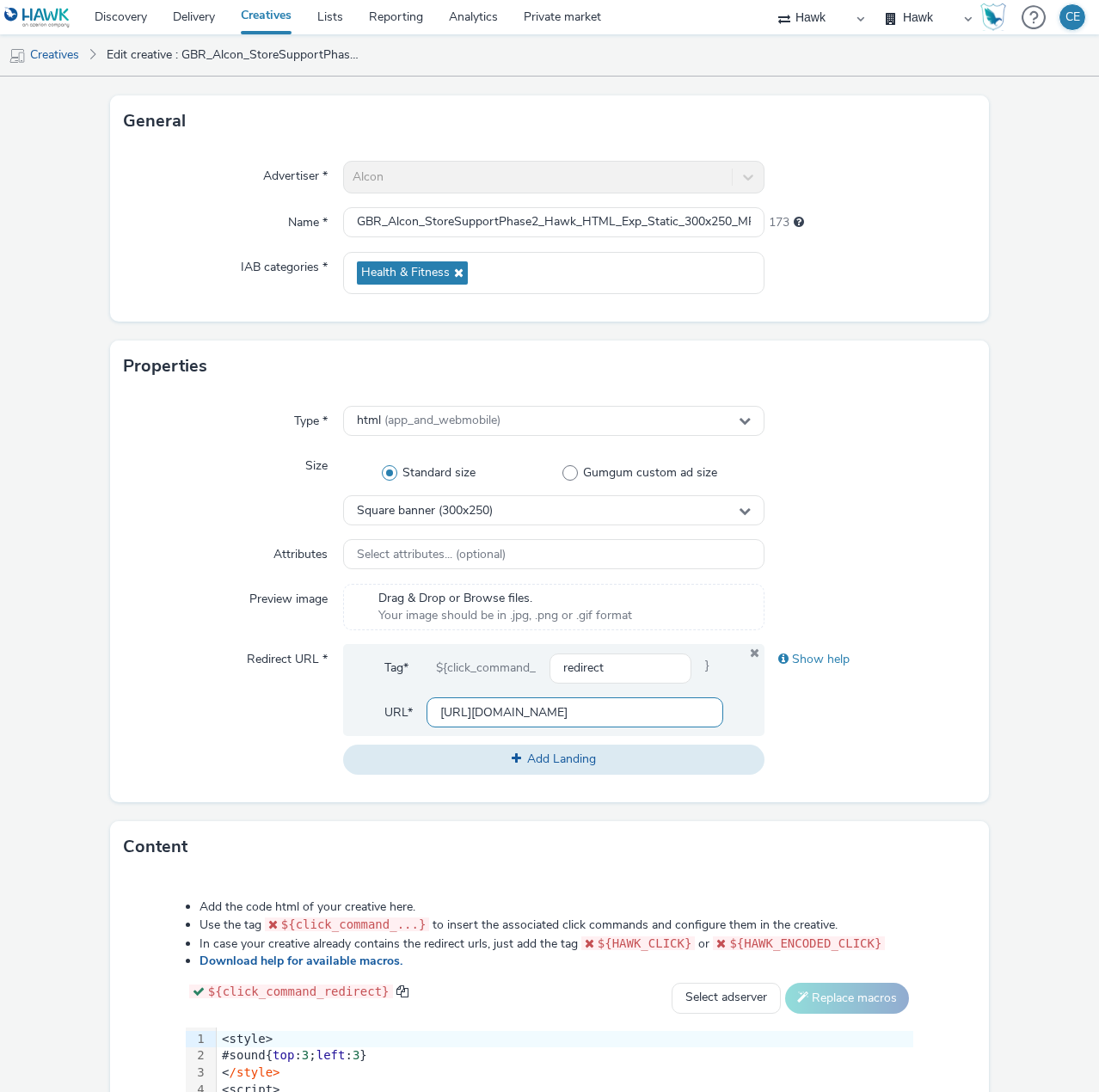
drag, startPoint x: 426, startPoint y: 714, endPoint x: 691, endPoint y: 715, distance: 265.0
click at [691, 715] on input "[URL][DOMAIN_NAME]" at bounding box center [575, 713] width 297 height 30
paste input "[DOMAIN_NAME][URL]"
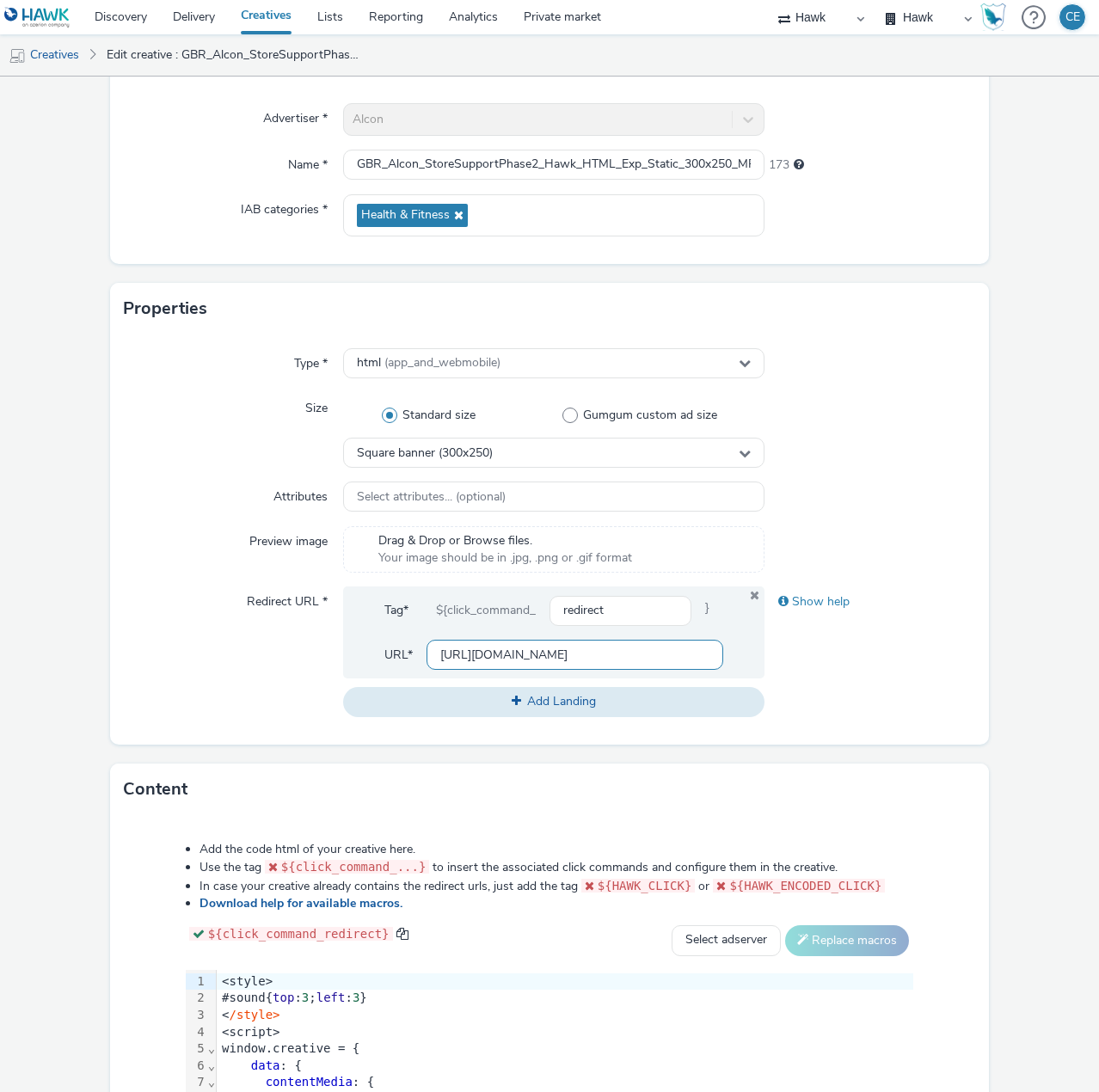
scroll to position [394, 0]
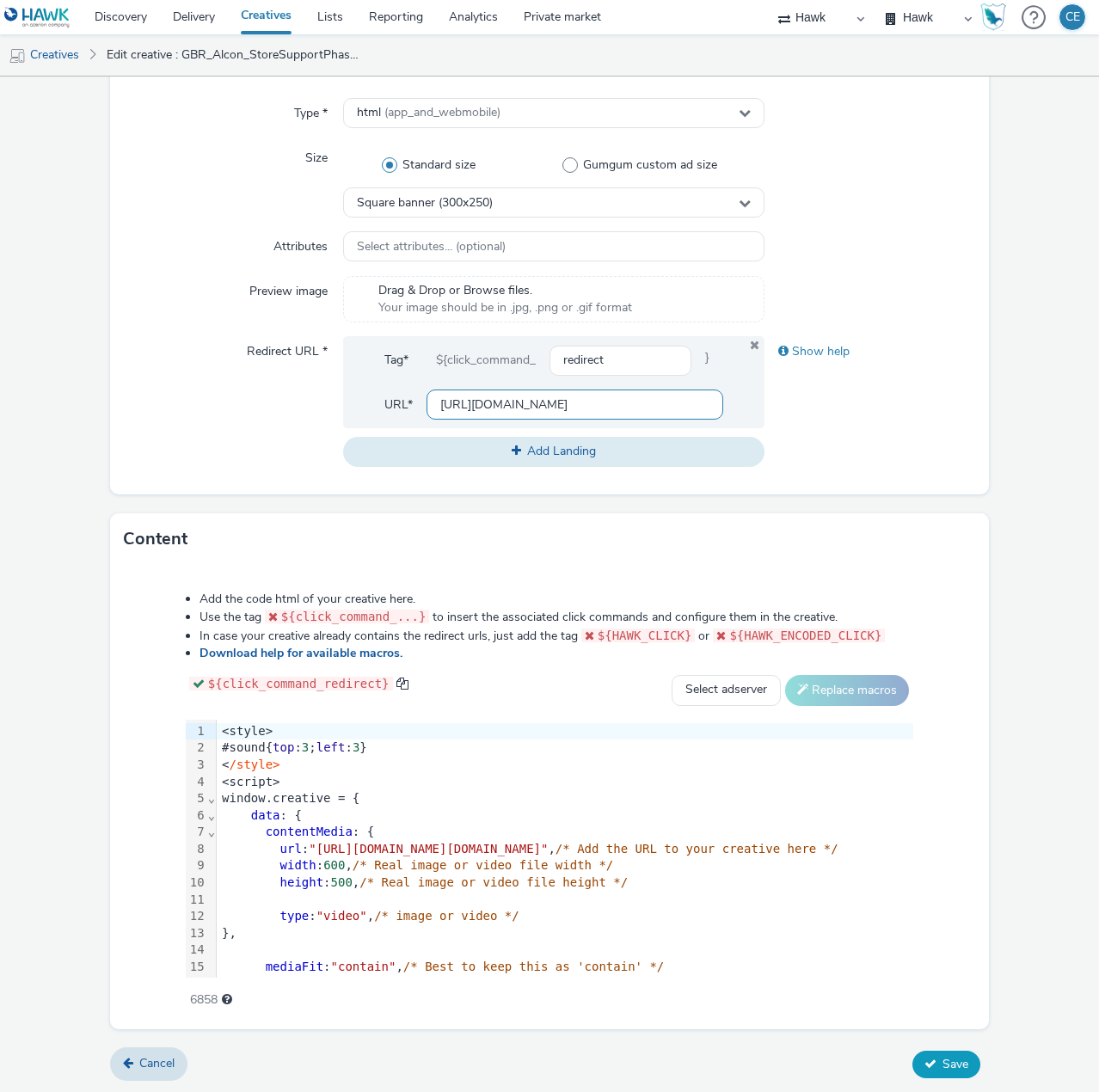
type input "[URL][DOMAIN_NAME]"
click at [960, 1057] on button "Save" at bounding box center [946, 1064] width 68 height 28
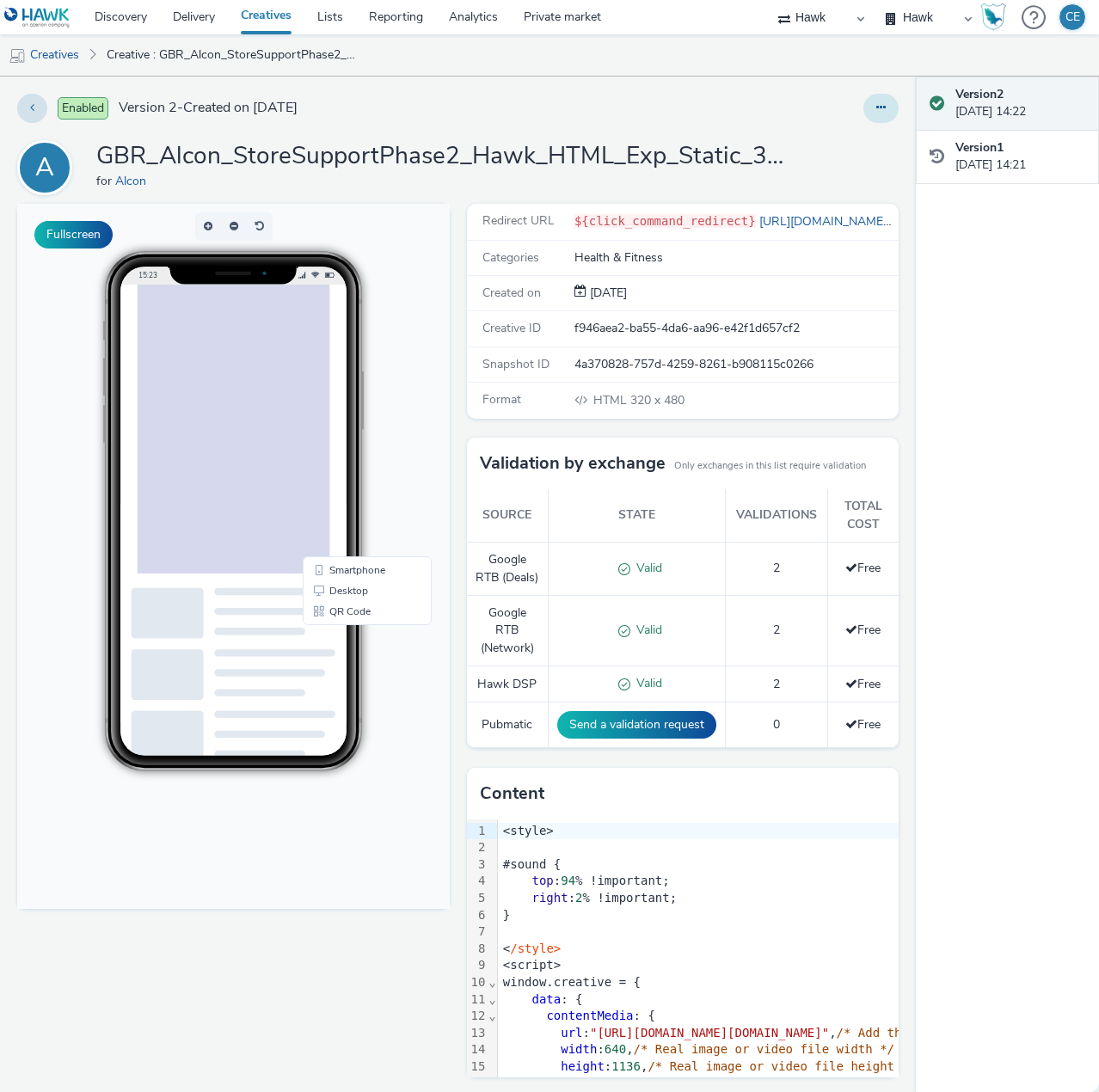
click at [864, 112] on button at bounding box center [881, 108] width 36 height 29
click at [859, 132] on link "Edit" at bounding box center [833, 142] width 129 height 35
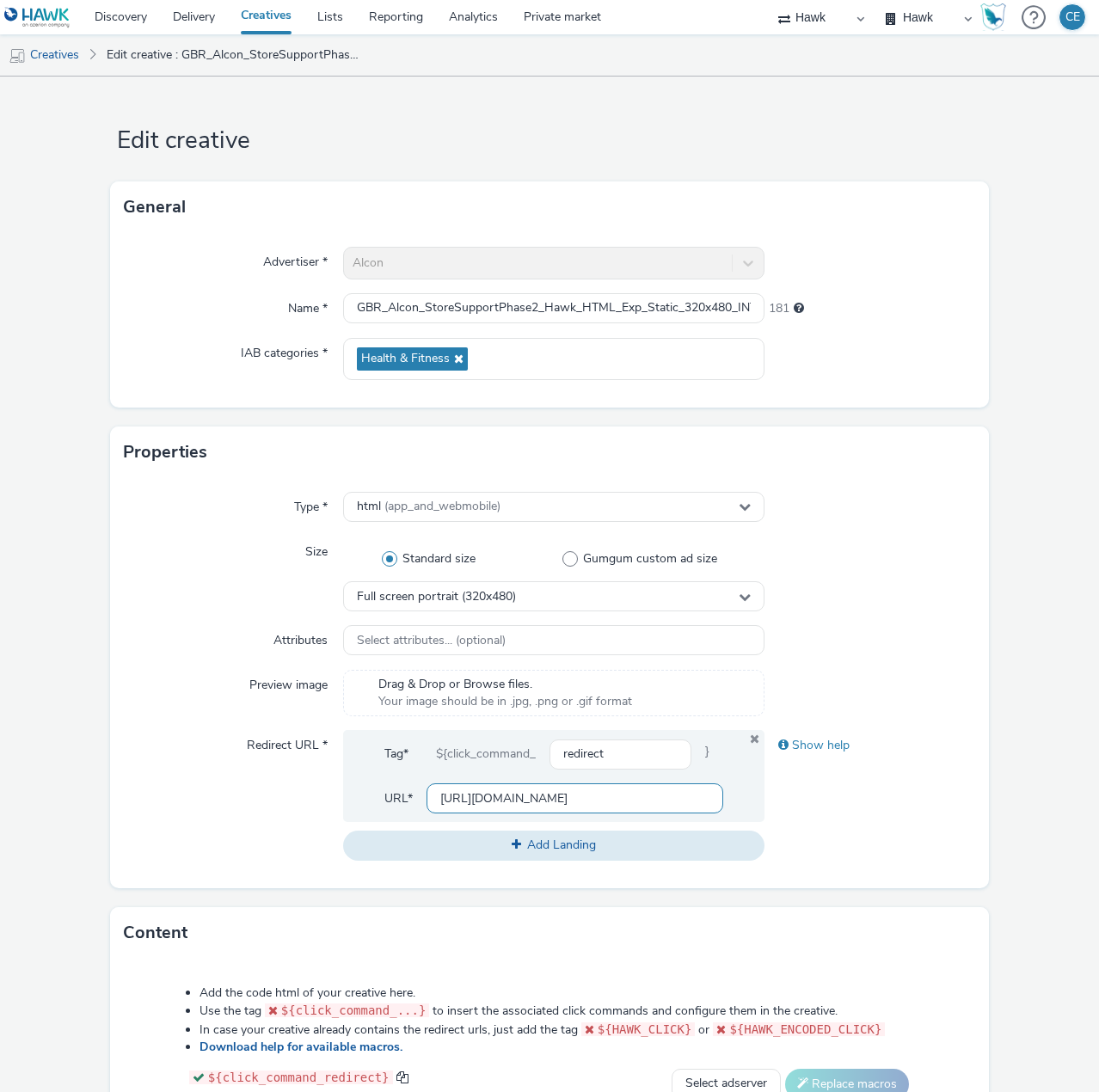
drag, startPoint x: 428, startPoint y: 795, endPoint x: 689, endPoint y: 798, distance: 261.0
click at [668, 809] on input "[URL][DOMAIN_NAME]" at bounding box center [575, 799] width 297 height 30
paste input "[DOMAIN_NAME][URL]"
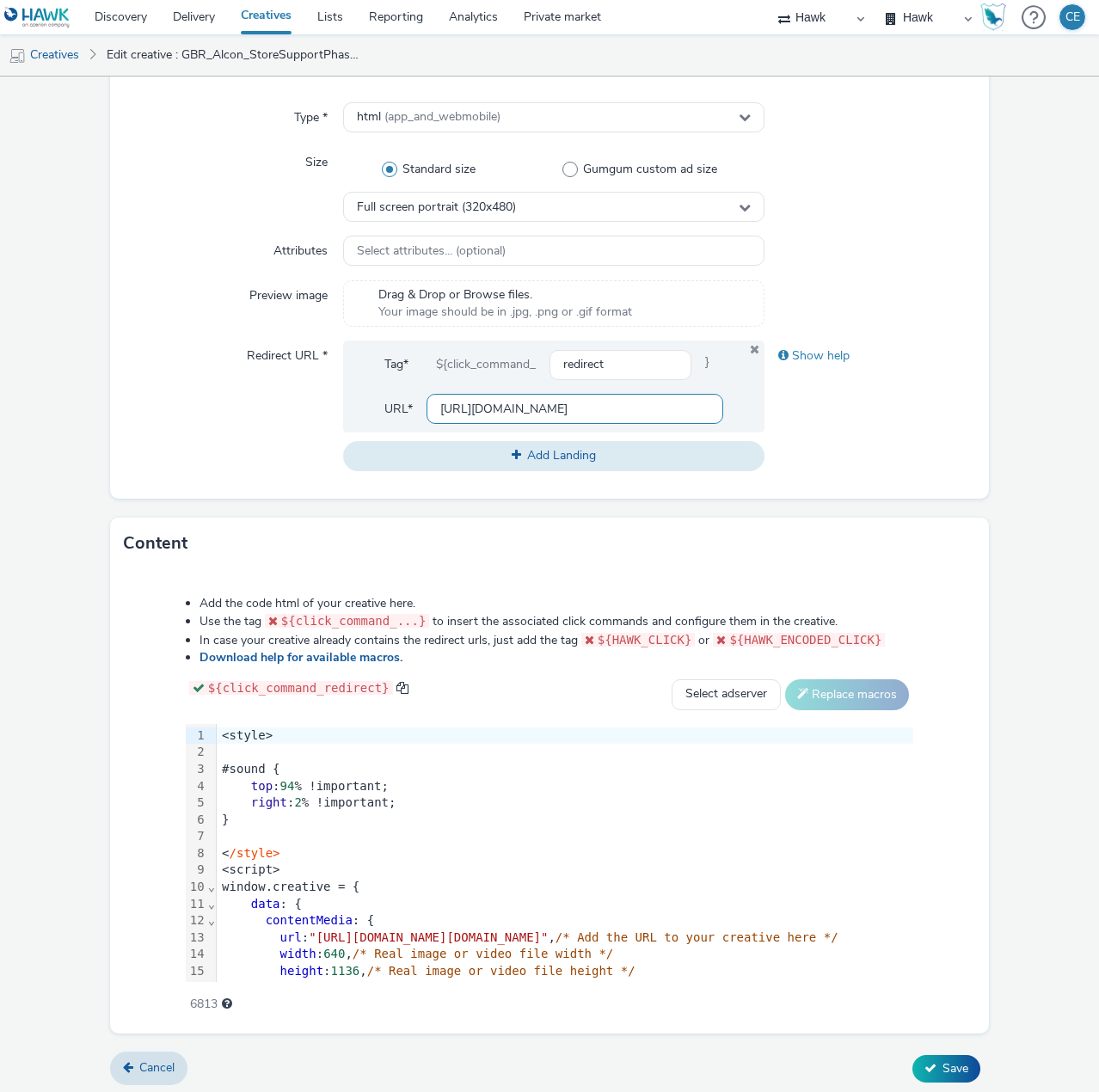
scroll to position [394, 0]
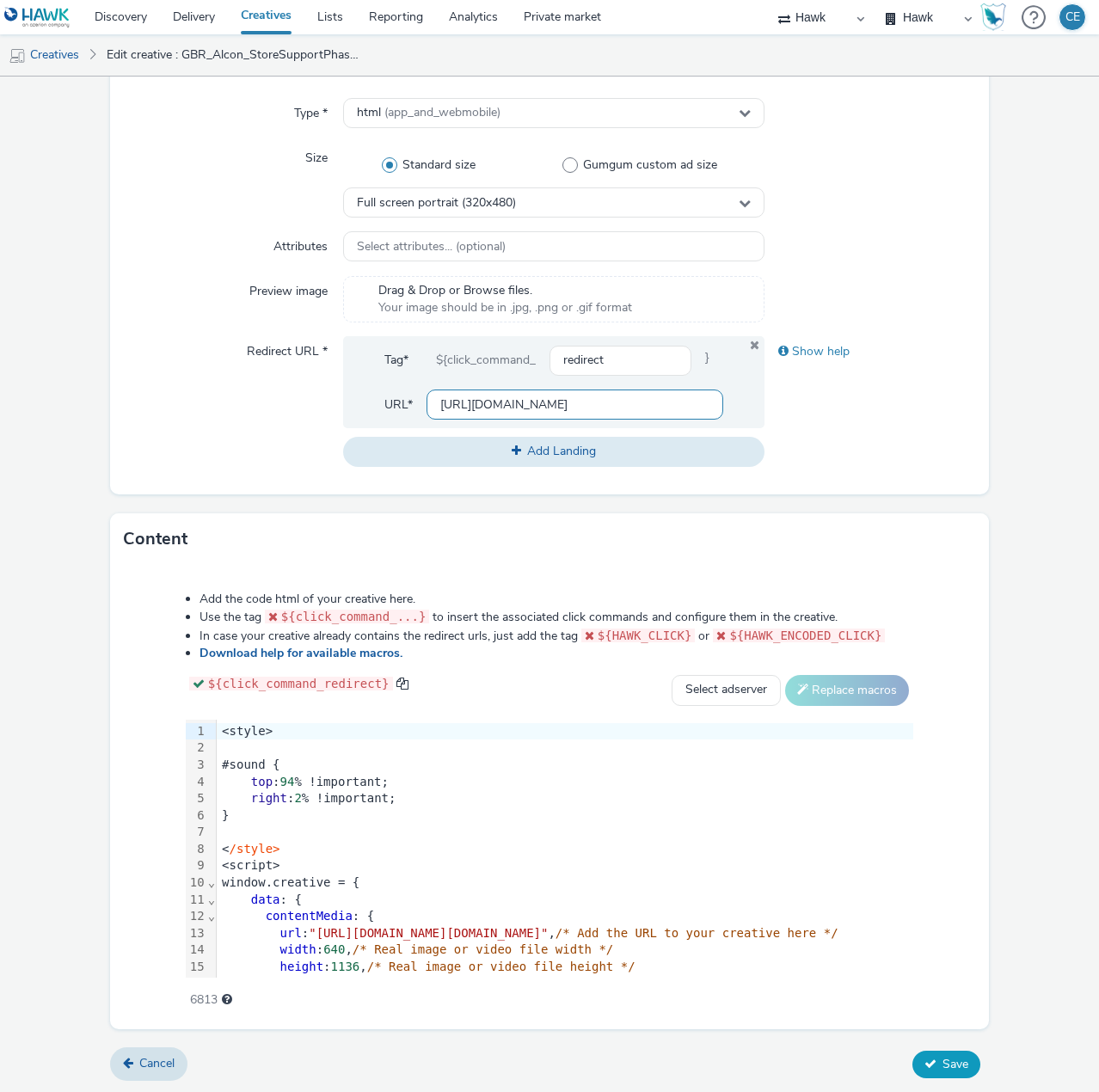
type input "[URL][DOMAIN_NAME]"
click at [943, 1056] on span "Save" at bounding box center [955, 1064] width 26 height 16
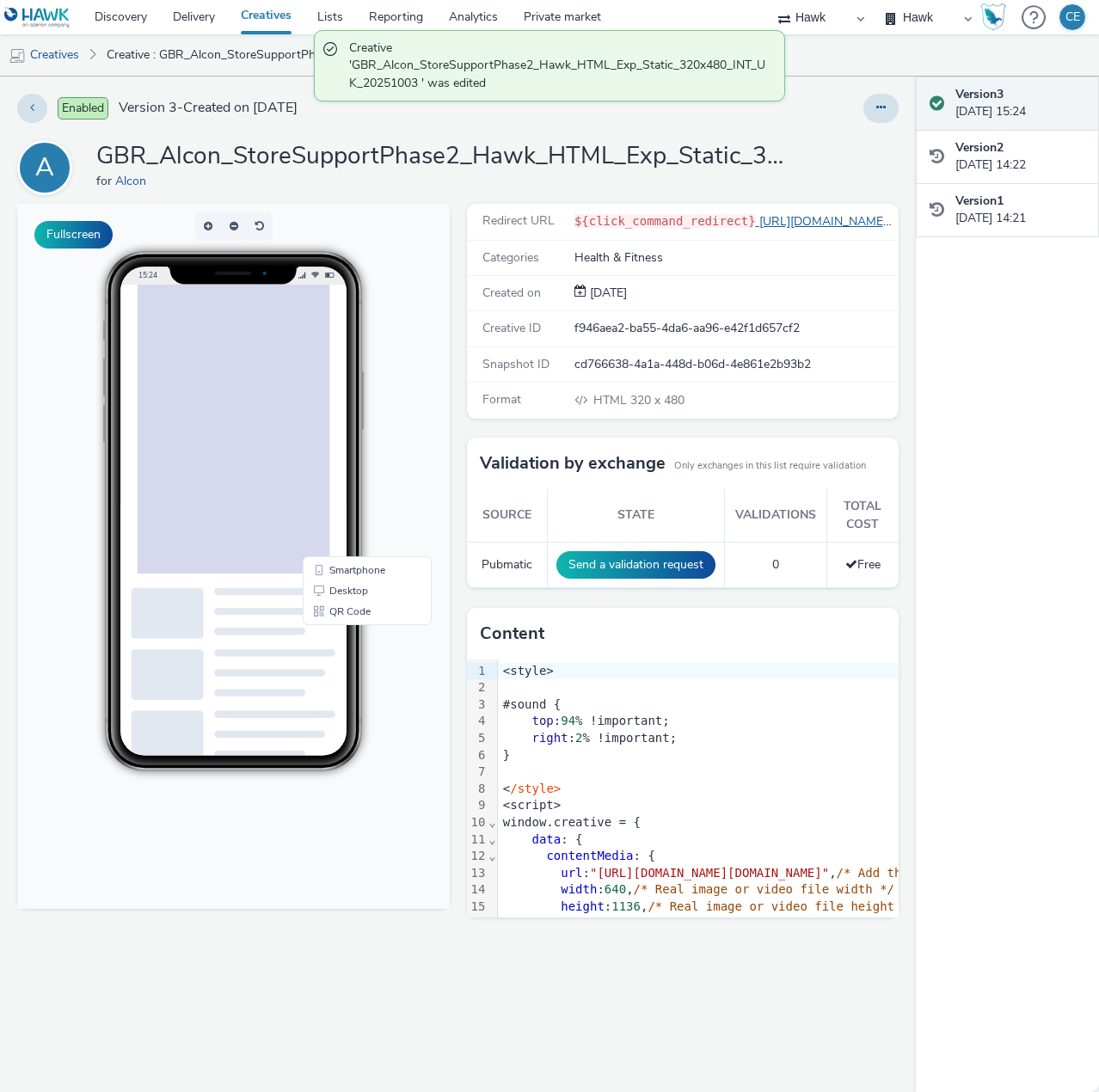
click at [784, 225] on link "[URL][DOMAIN_NAME]" at bounding box center [824, 221] width 138 height 16
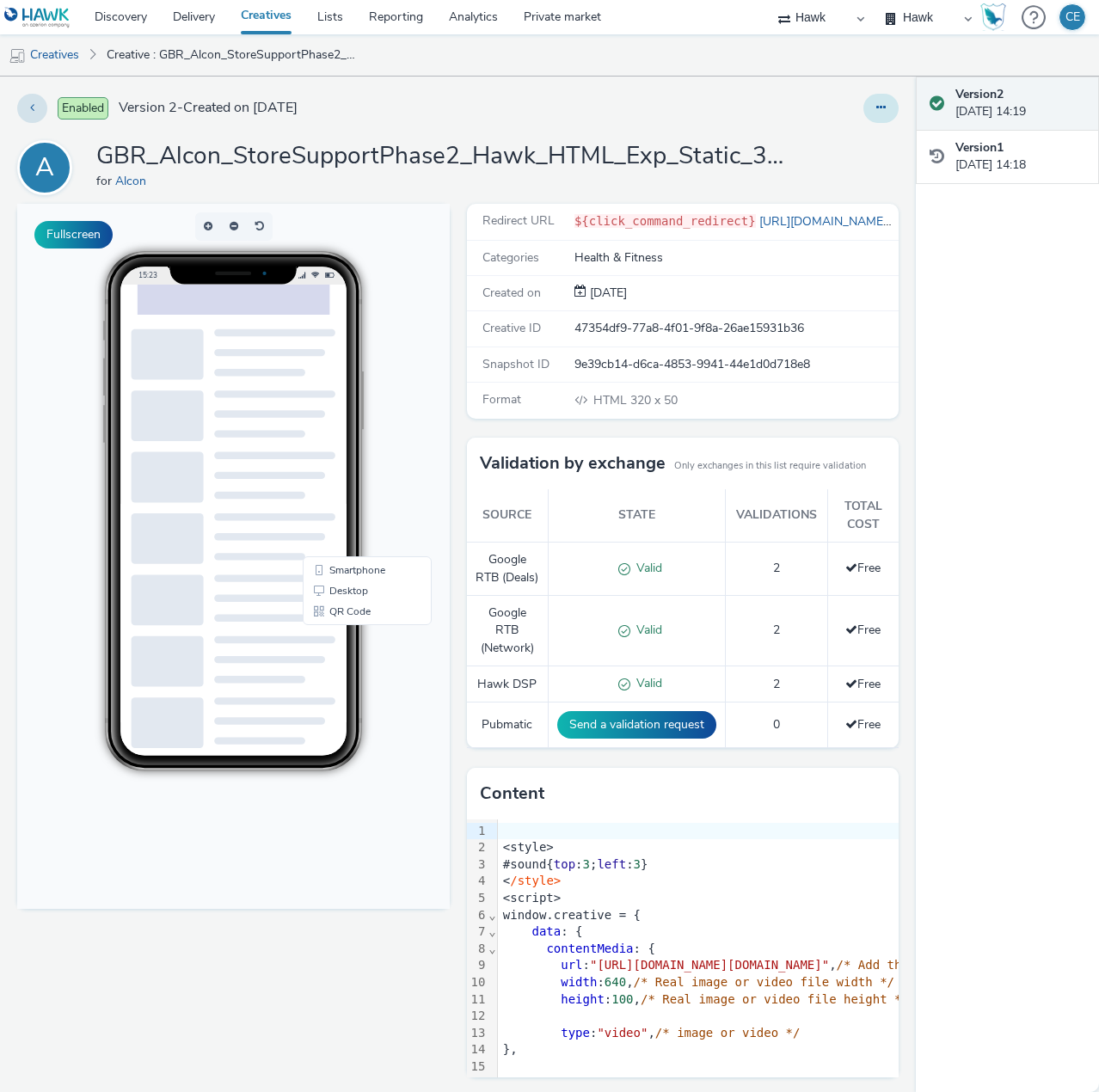
click at [864, 112] on button at bounding box center [881, 108] width 36 height 29
click at [871, 141] on link "Edit" at bounding box center [833, 142] width 129 height 35
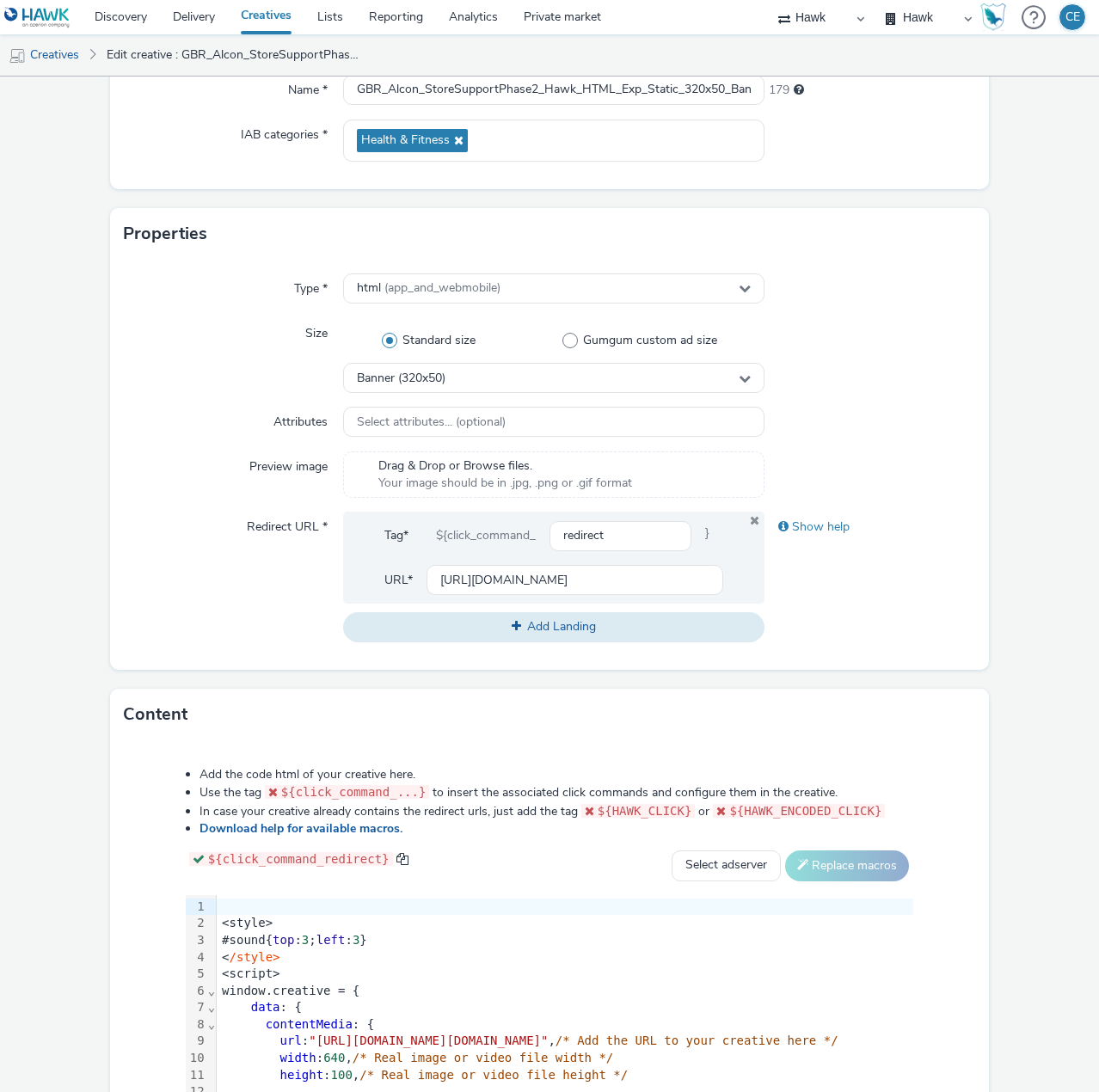
scroll to position [258, 0]
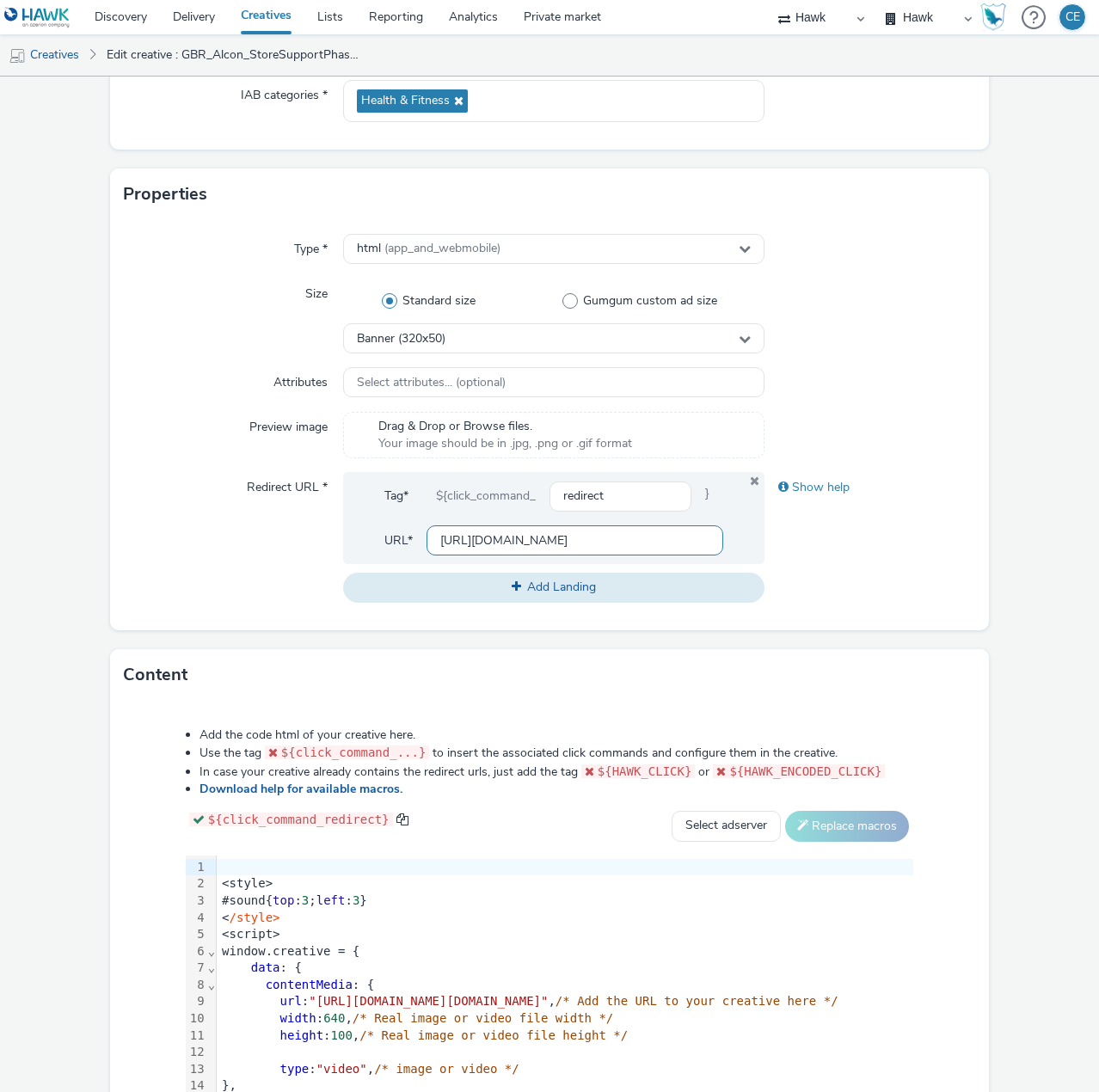
drag, startPoint x: 621, startPoint y: 548, endPoint x: 408, endPoint y: 535, distance: 213.4
click at [408, 535] on div "URL* [URL][DOMAIN_NAME]" at bounding box center [553, 541] width 338 height 30
paste input "[DOMAIN_NAME][URL]"
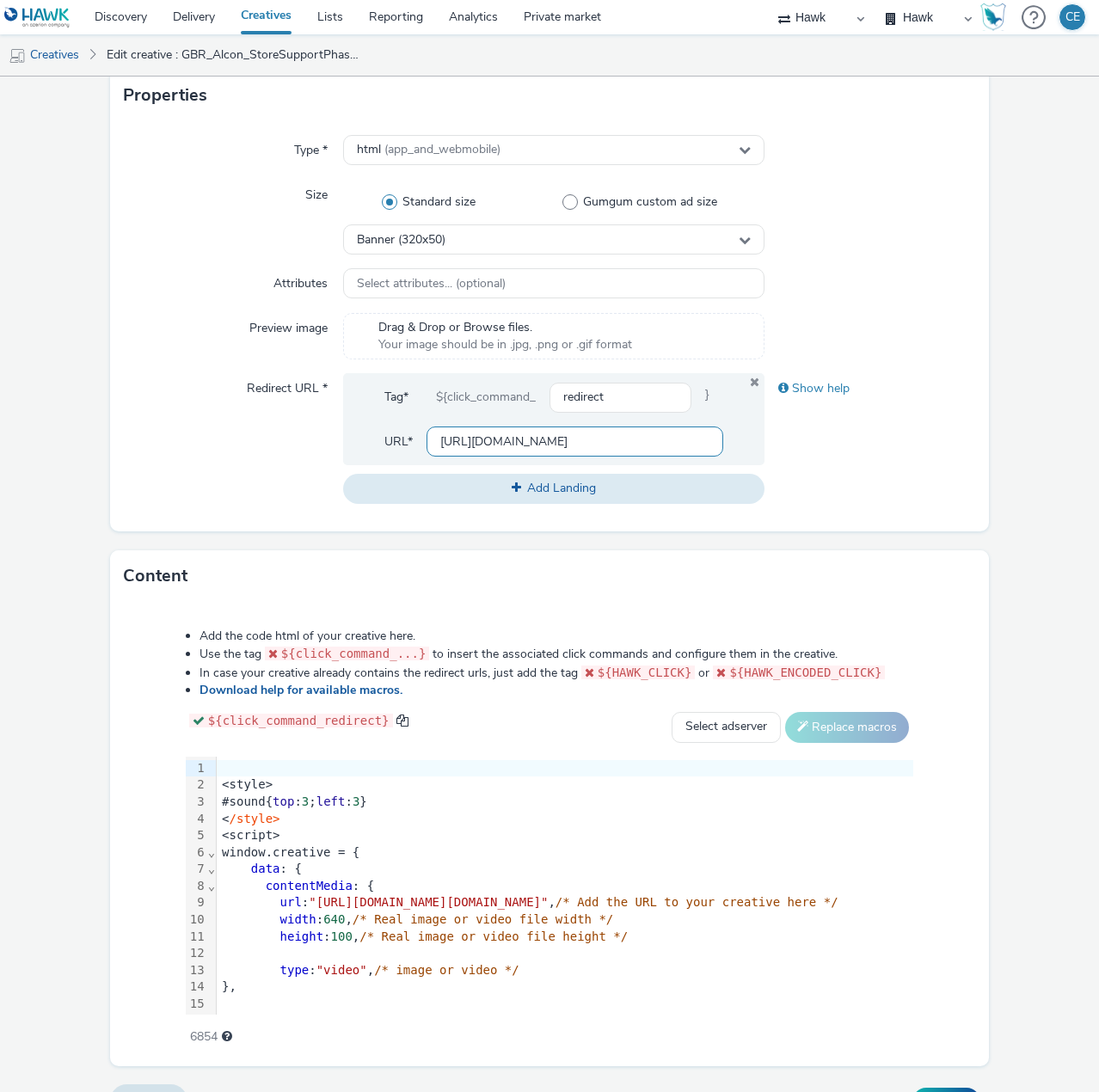
scroll to position [394, 0]
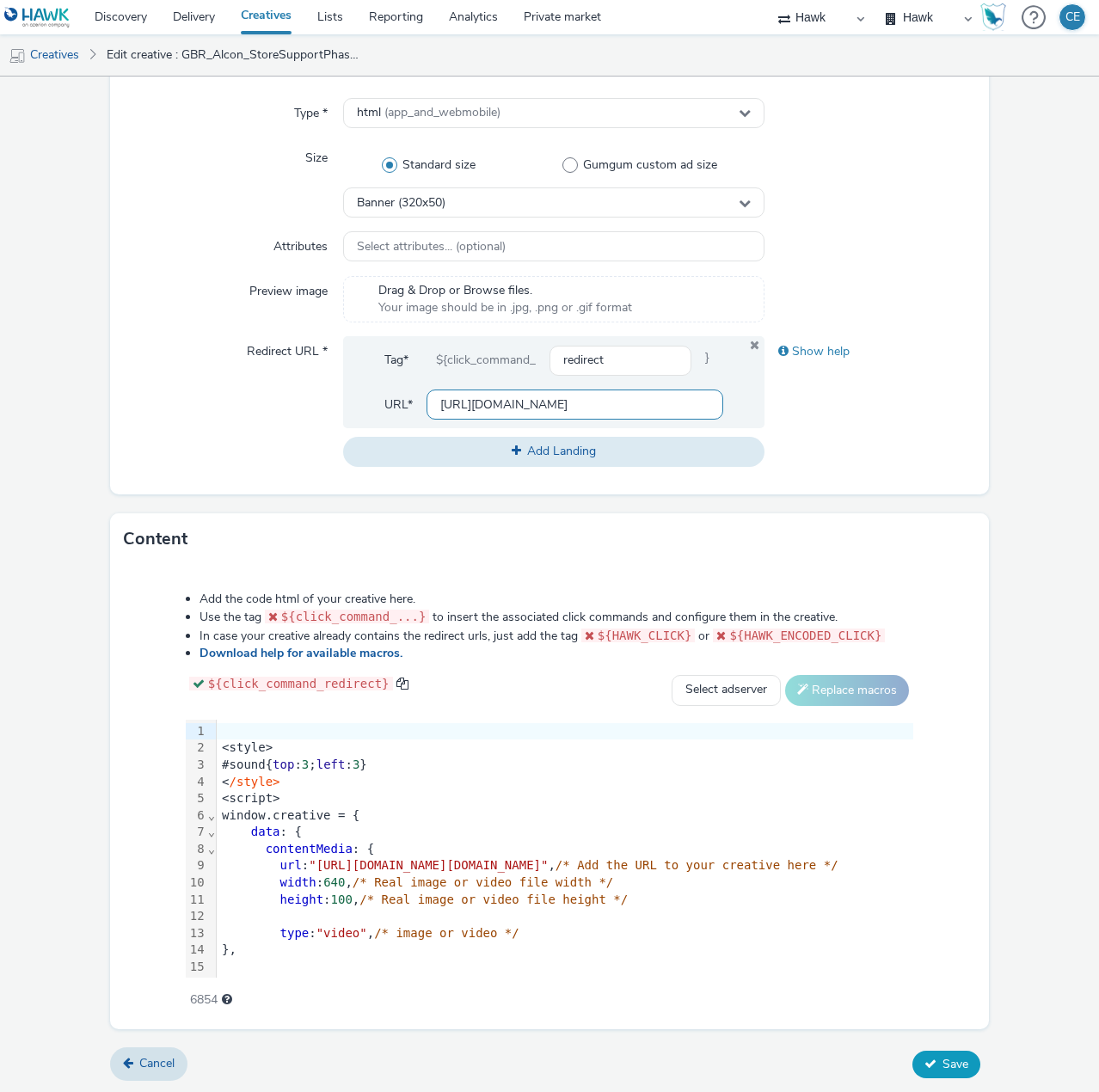
type input "[URL][DOMAIN_NAME]"
click at [928, 1068] on button "Save" at bounding box center [946, 1064] width 68 height 28
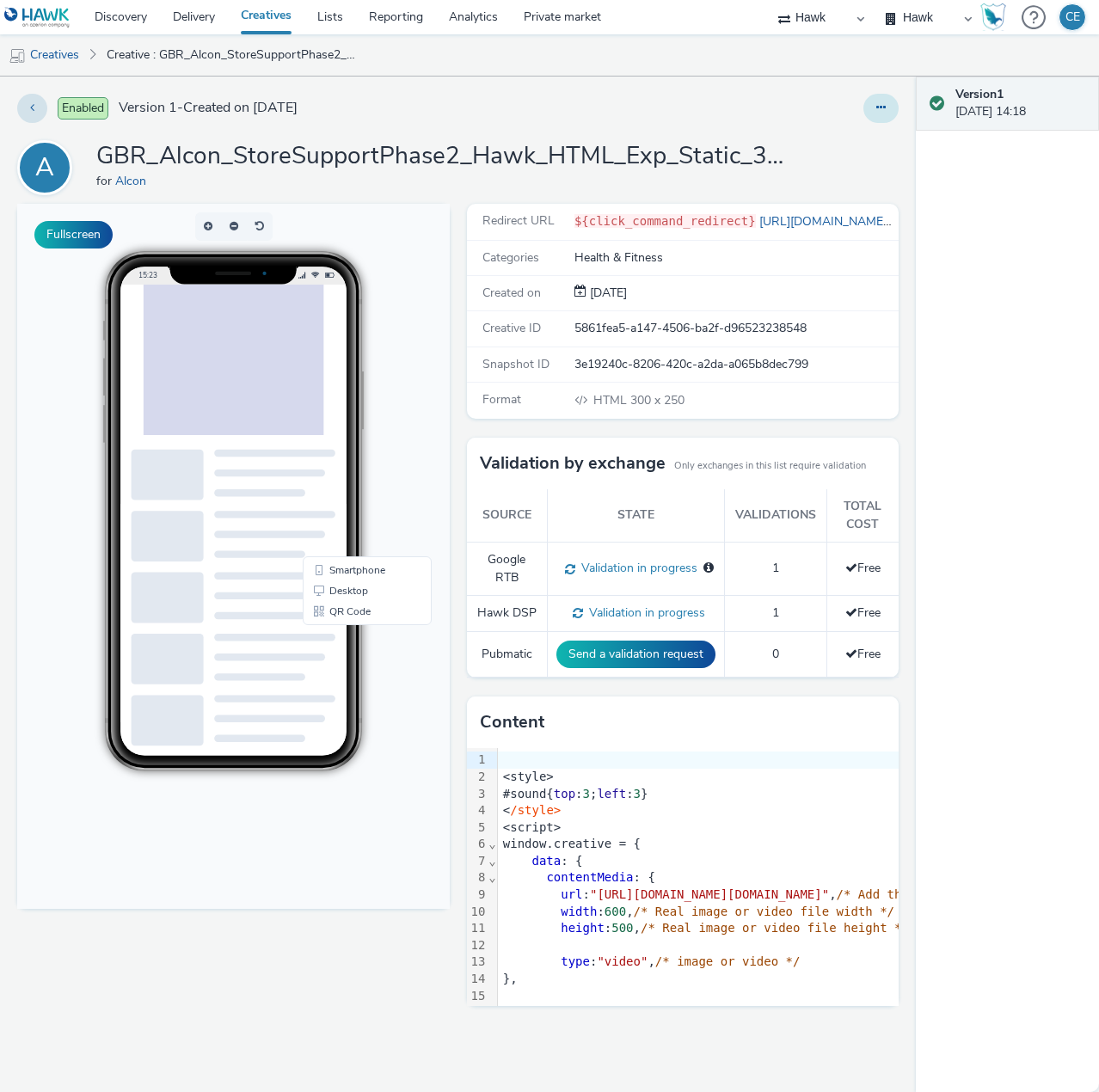
click at [874, 110] on button at bounding box center [881, 108] width 36 height 29
click at [856, 146] on link "Edit" at bounding box center [833, 142] width 129 height 35
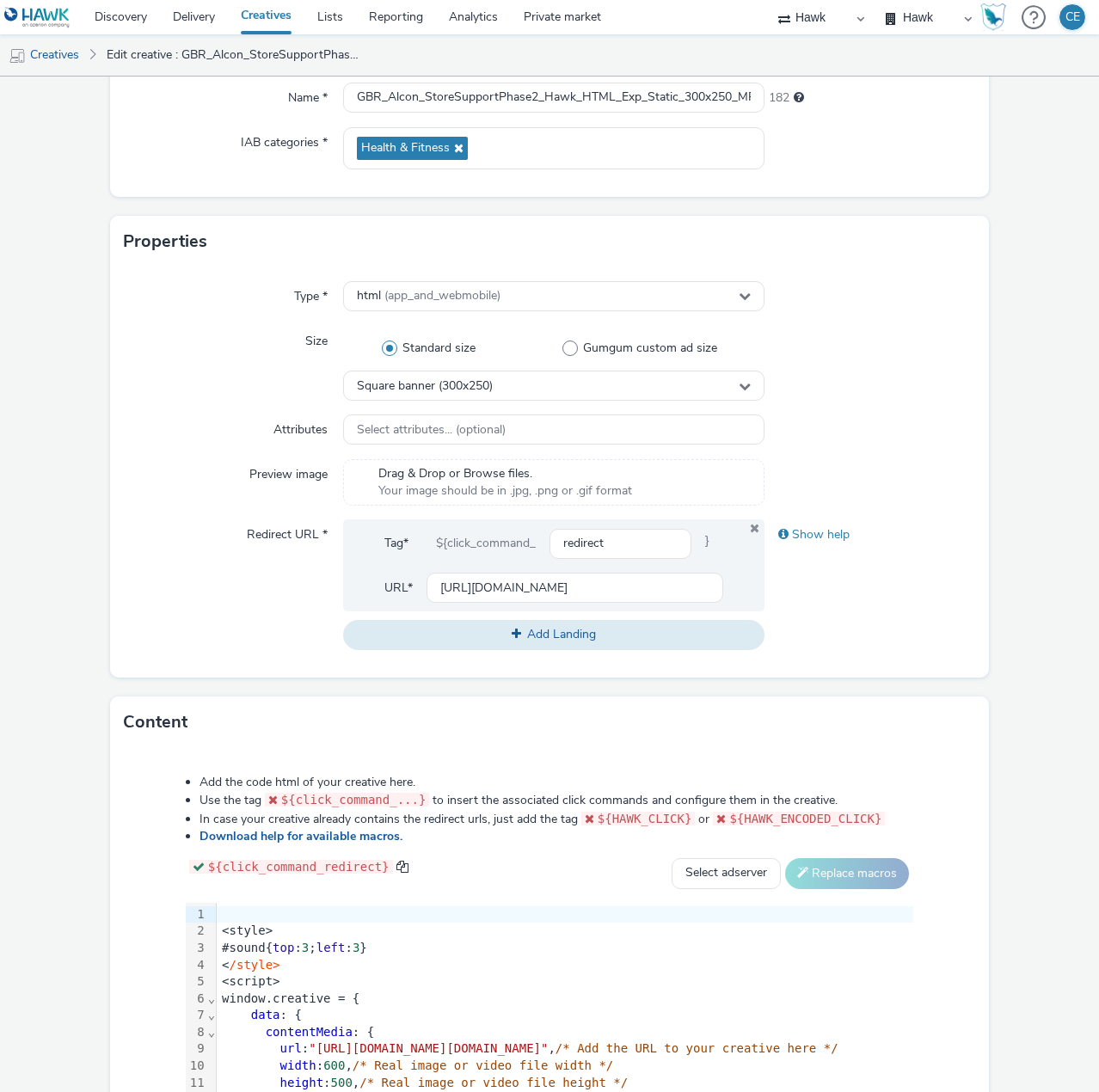
scroll to position [258, 0]
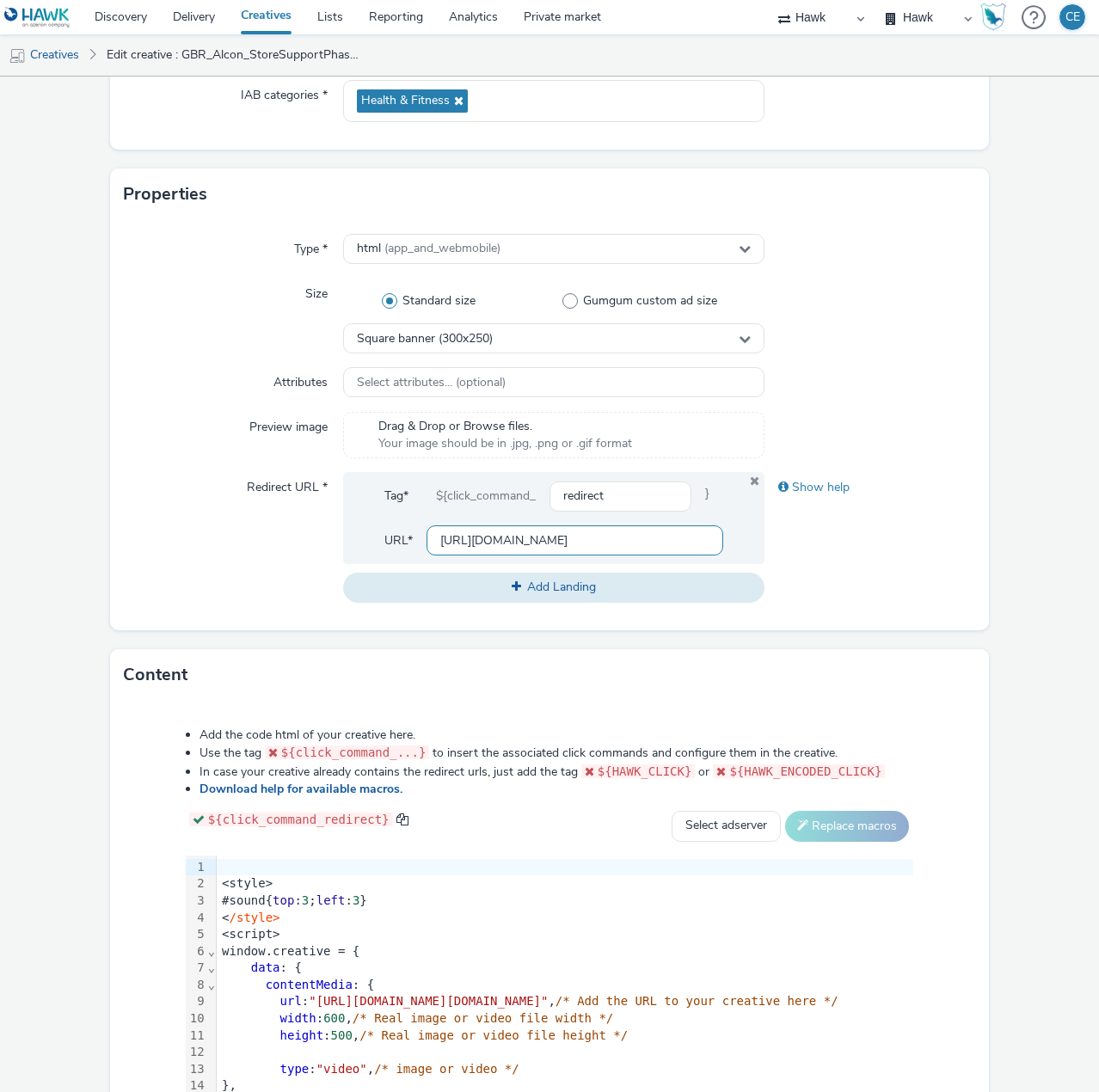
drag, startPoint x: 425, startPoint y: 543, endPoint x: 715, endPoint y: 539, distance: 290.0
click at [712, 538] on input "[URL][DOMAIN_NAME]" at bounding box center [575, 541] width 297 height 30
paste input "[DOMAIN_NAME][URL]"
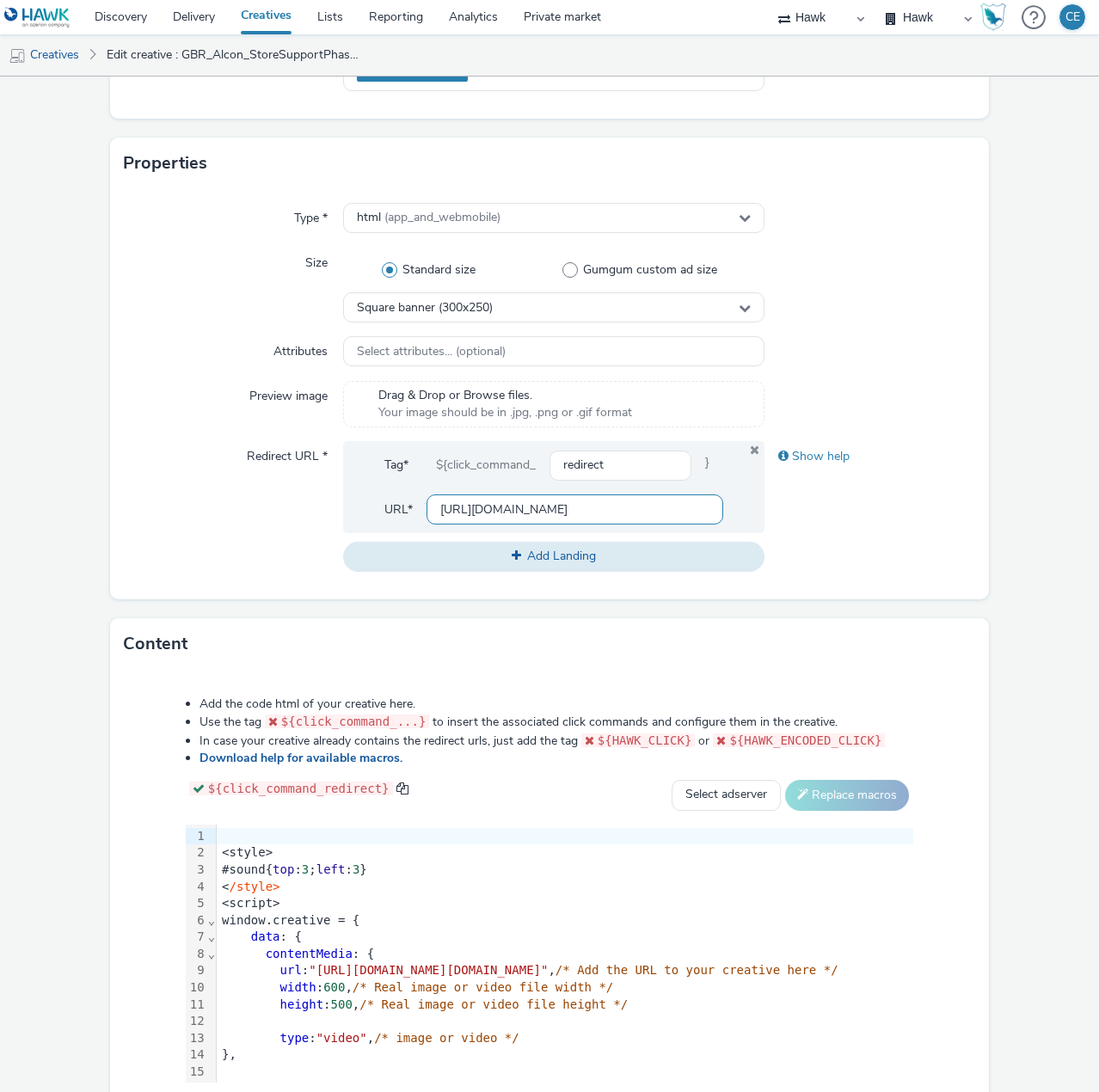
scroll to position [394, 0]
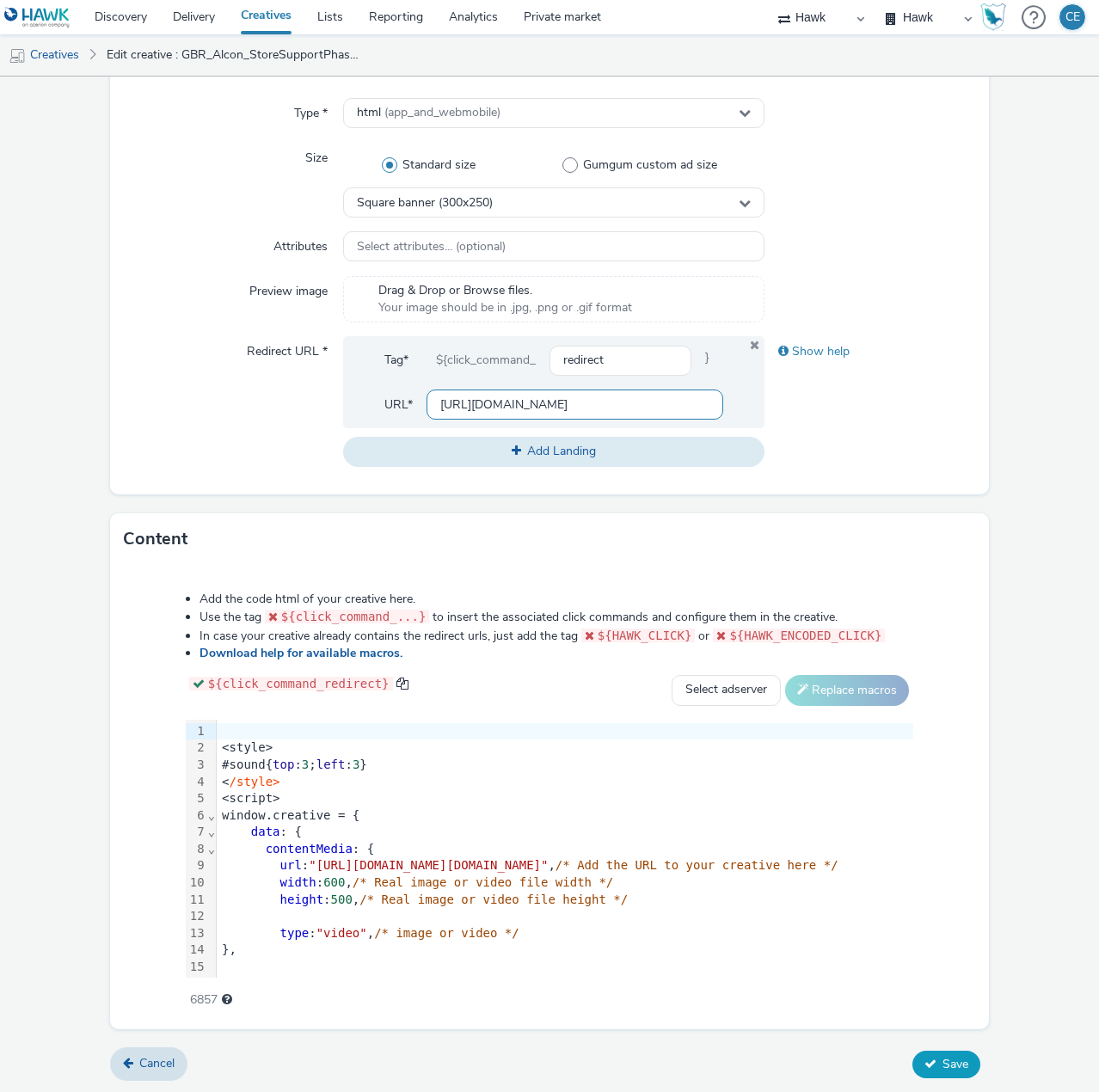
type input "[URL][DOMAIN_NAME]"
click at [929, 1072] on button "Save" at bounding box center [946, 1064] width 68 height 28
